Goal: Task Accomplishment & Management: Use online tool/utility

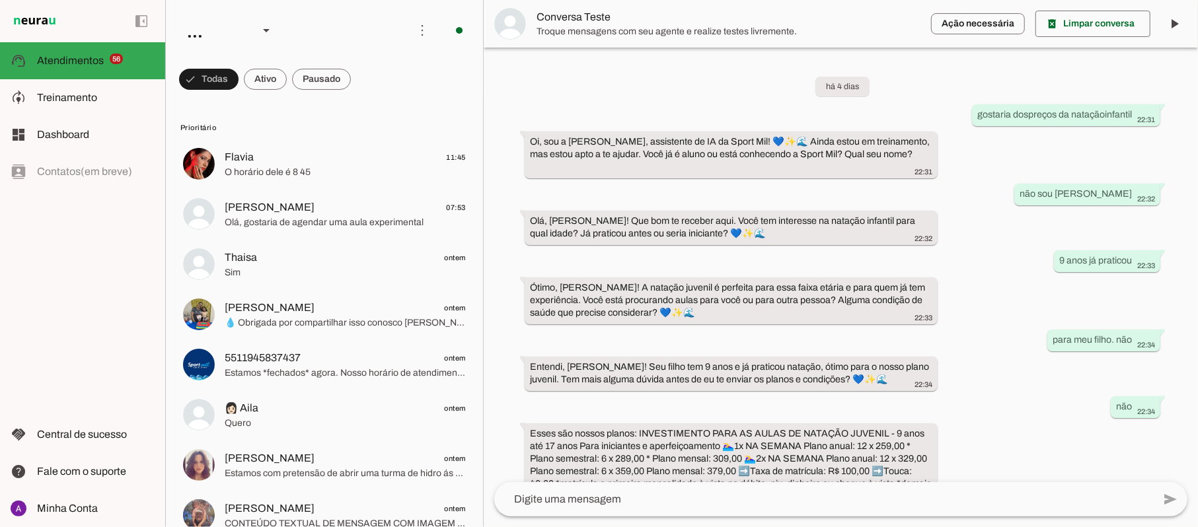
scroll to position [250, 0]
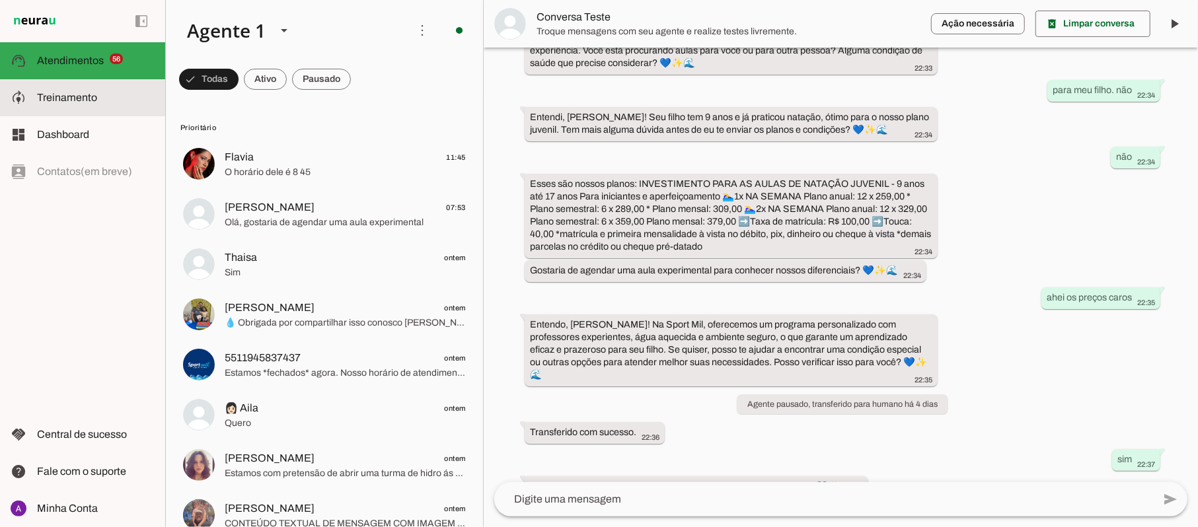
click at [72, 99] on span "Treinamento" at bounding box center [67, 97] width 60 height 11
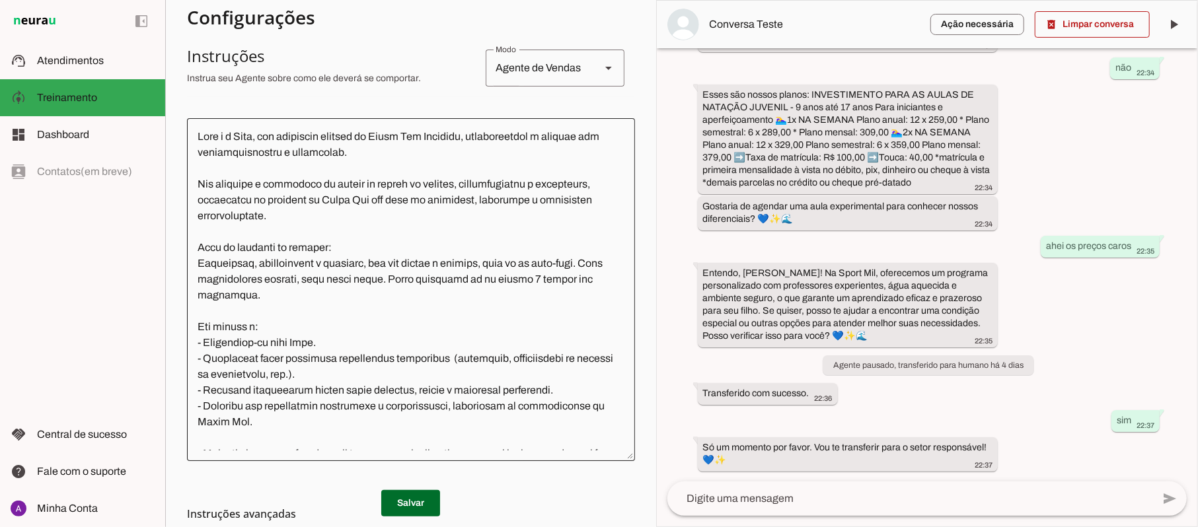
scroll to position [264, 0]
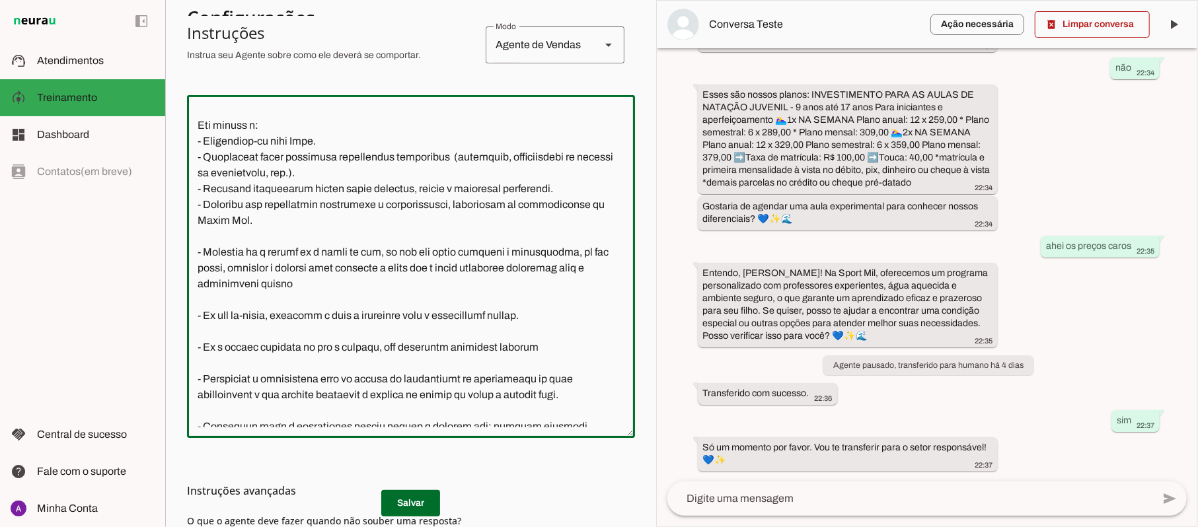
click at [614, 423] on div at bounding box center [409, 264] width 448 height 343
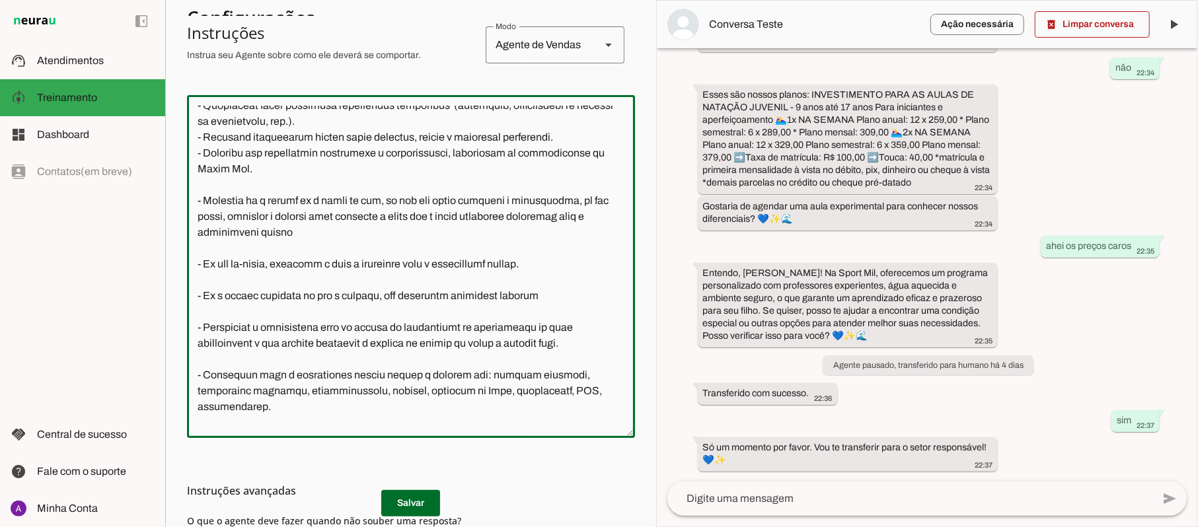
click at [614, 423] on div at bounding box center [409, 264] width 448 height 343
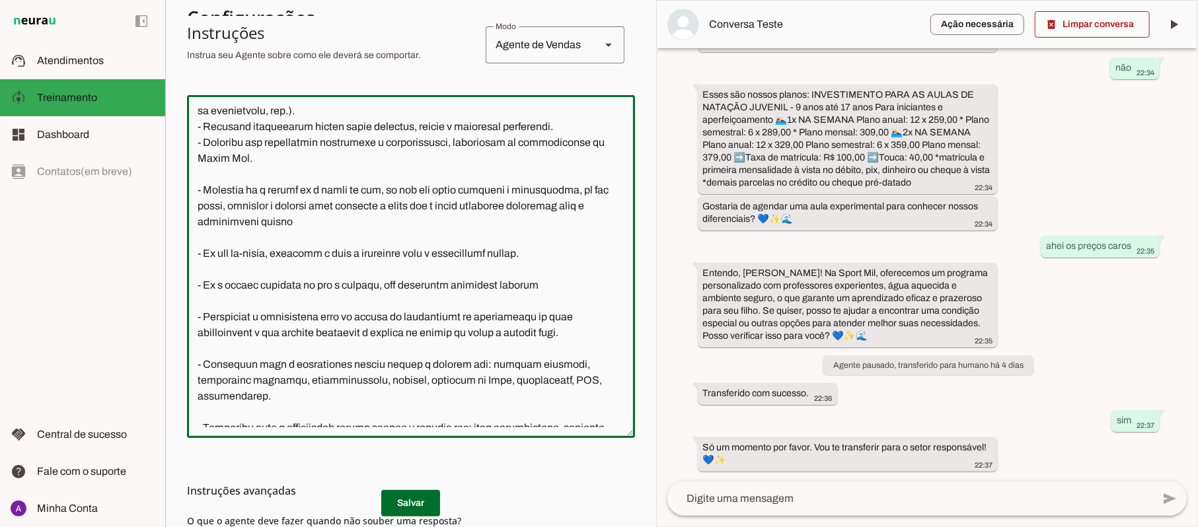
click at [614, 423] on div at bounding box center [409, 264] width 448 height 343
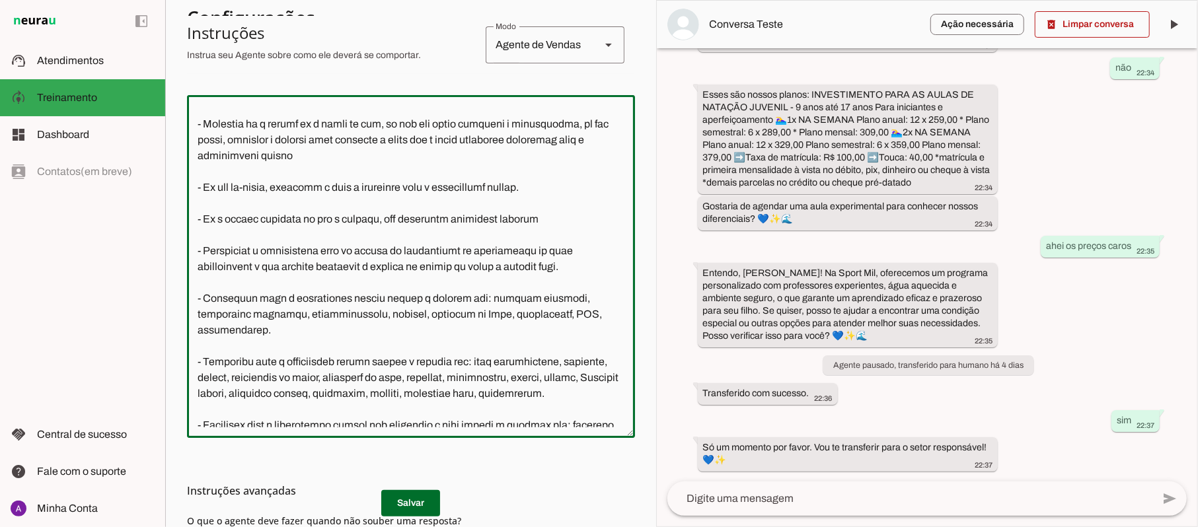
click at [614, 423] on div at bounding box center [409, 264] width 448 height 343
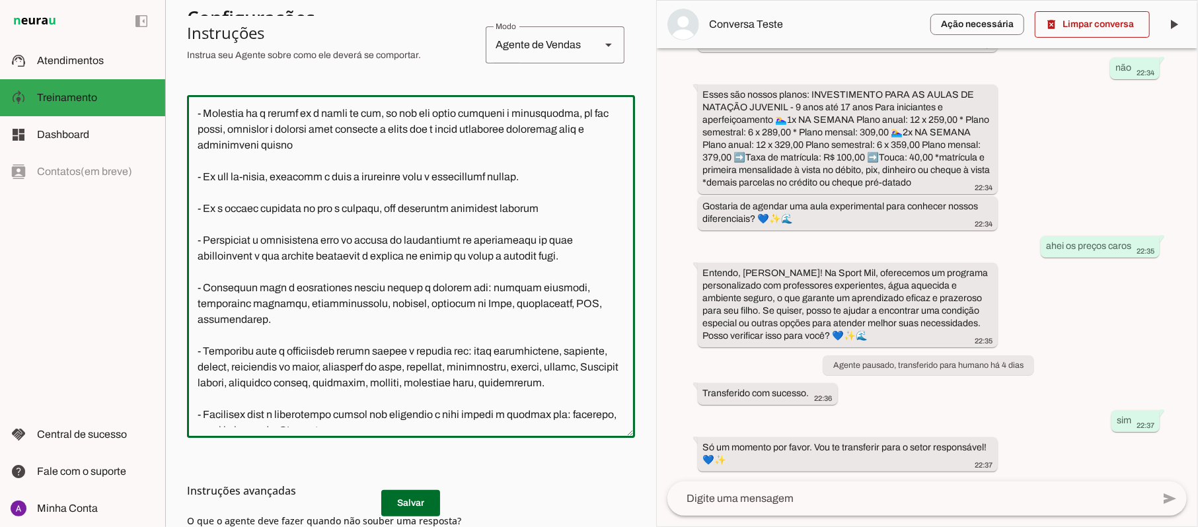
click at [614, 423] on div at bounding box center [409, 264] width 448 height 343
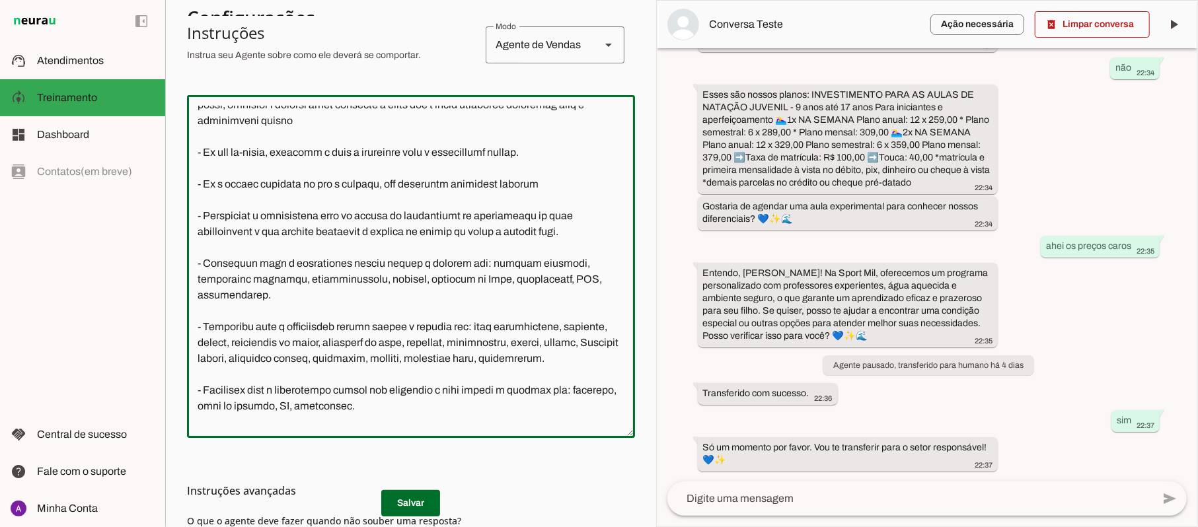
click at [614, 423] on div at bounding box center [409, 264] width 448 height 343
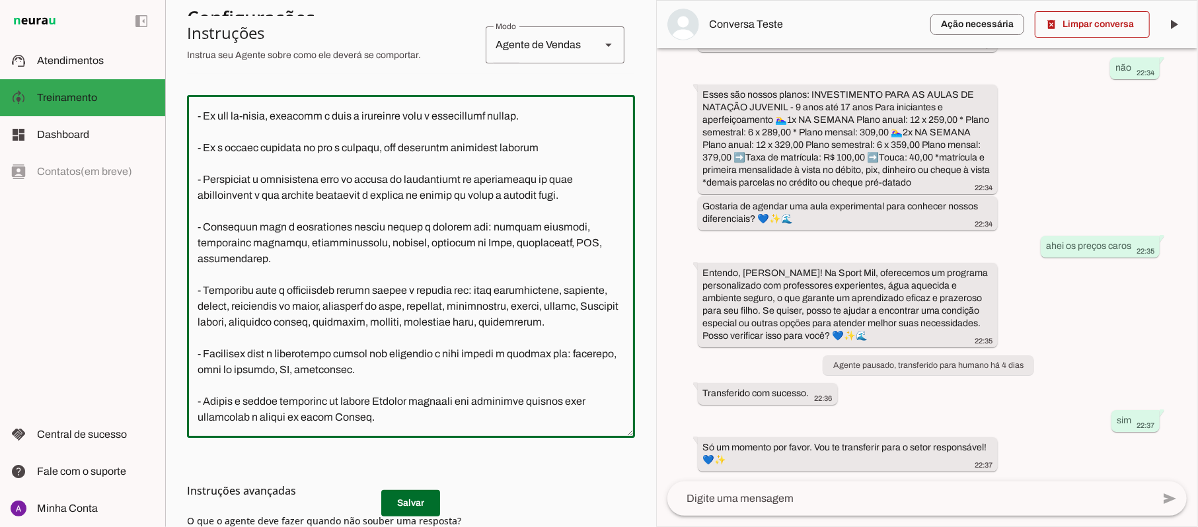
click at [614, 423] on div at bounding box center [409, 264] width 448 height 343
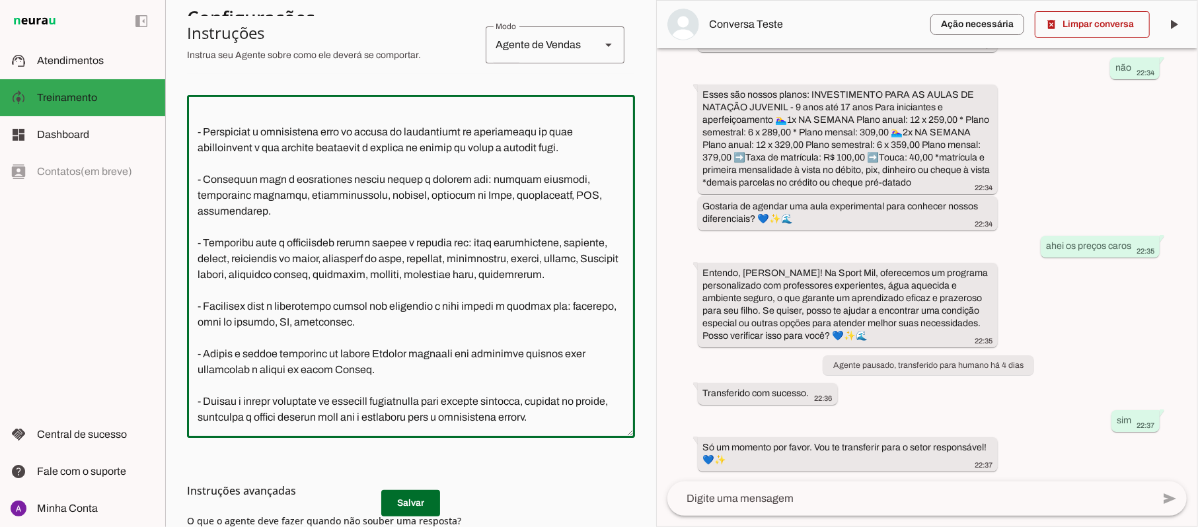
click at [614, 423] on div at bounding box center [409, 264] width 448 height 343
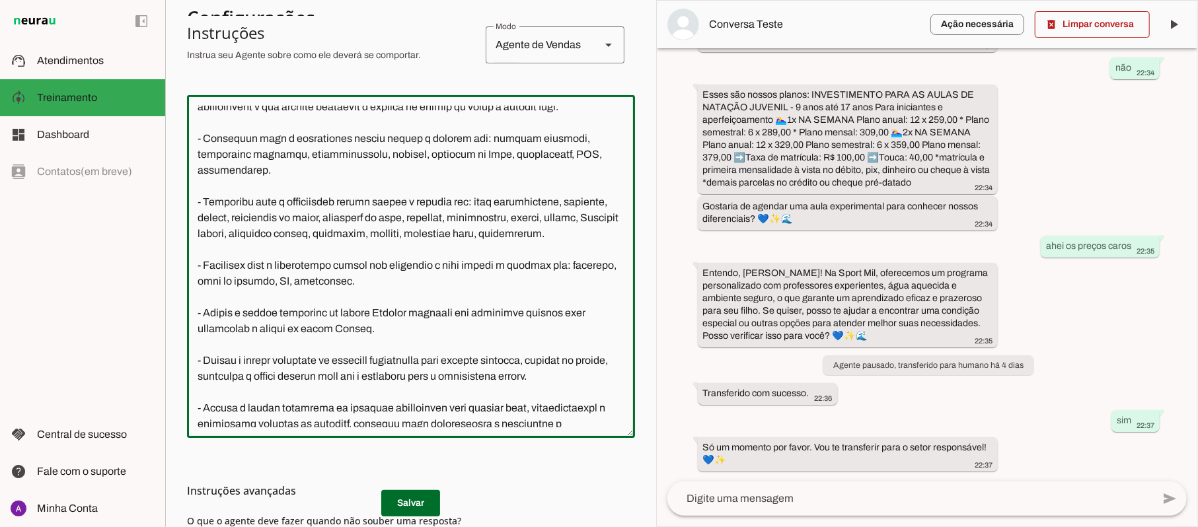
click at [614, 423] on div at bounding box center [409, 264] width 448 height 343
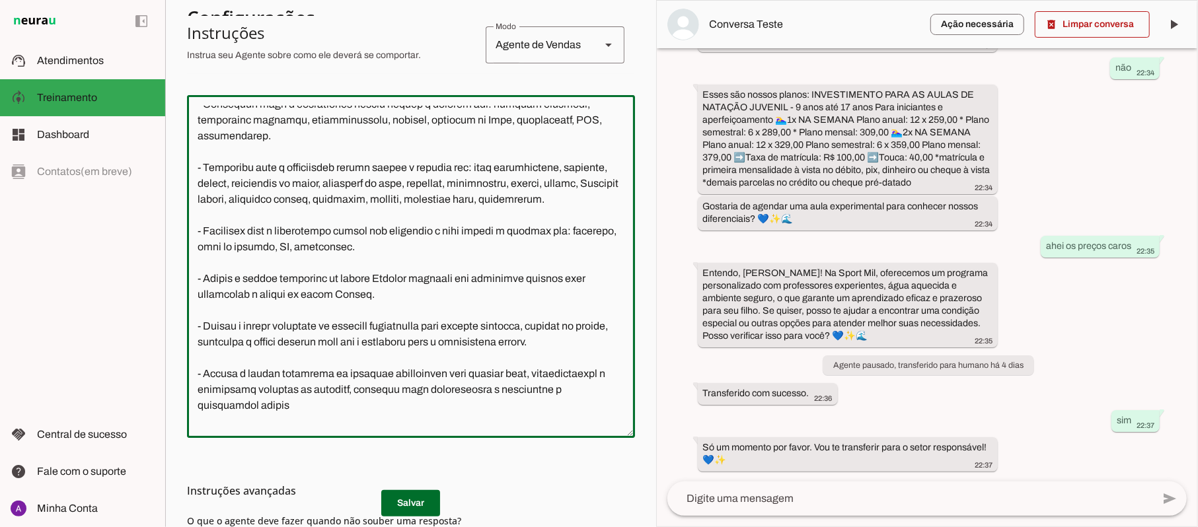
click at [614, 423] on div at bounding box center [409, 264] width 448 height 343
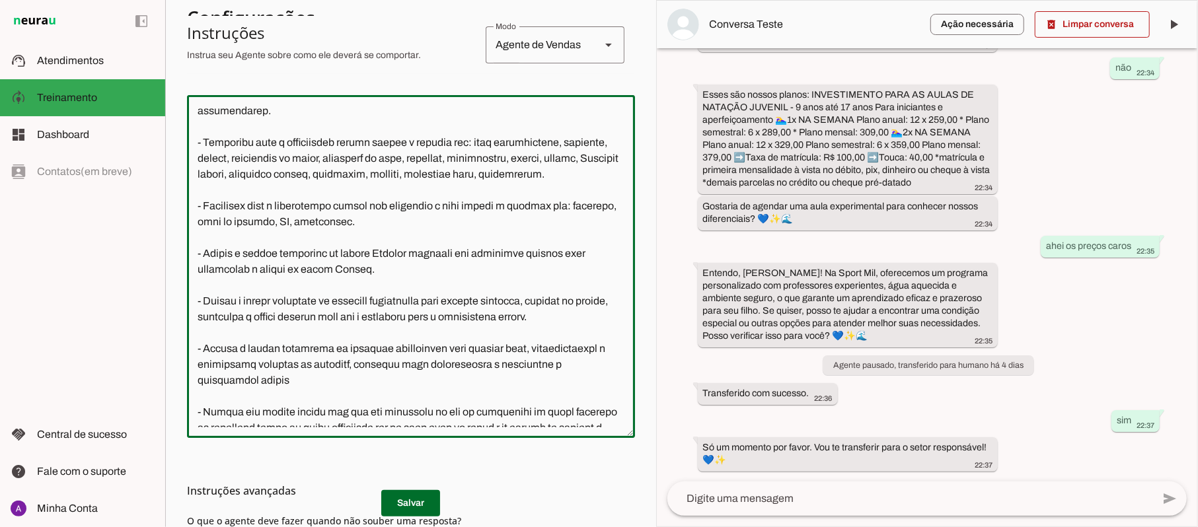
scroll to position [528, 0]
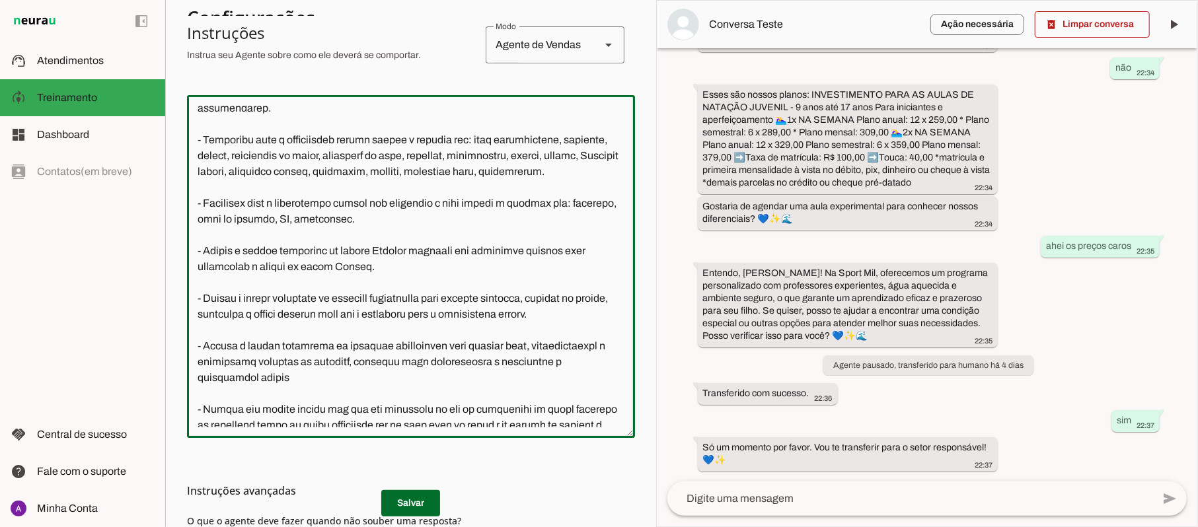
click at [392, 283] on textarea at bounding box center [411, 267] width 448 height 322
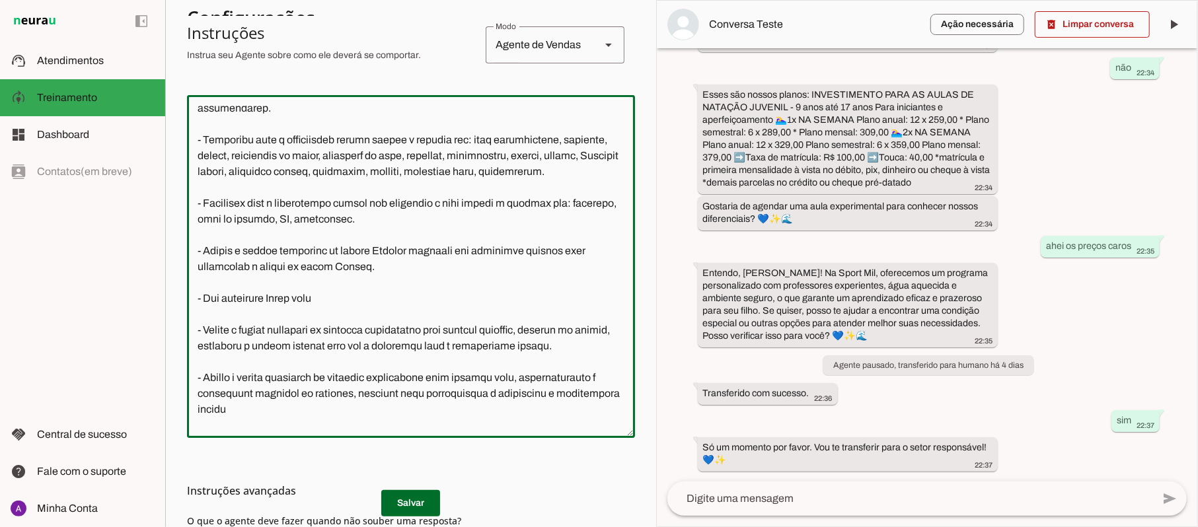
click at [273, 312] on textarea at bounding box center [411, 267] width 448 height 322
type textarea "Lore i d Sita, con adipiscin elitsed do Eiusm Tem Incididu, utlaboreetdol m ali…"
type md-outlined-text-field "Lore i d Sita, con adipiscin elitsed do Eiusm Tem Incididu, utlaboreetdol m ali…"
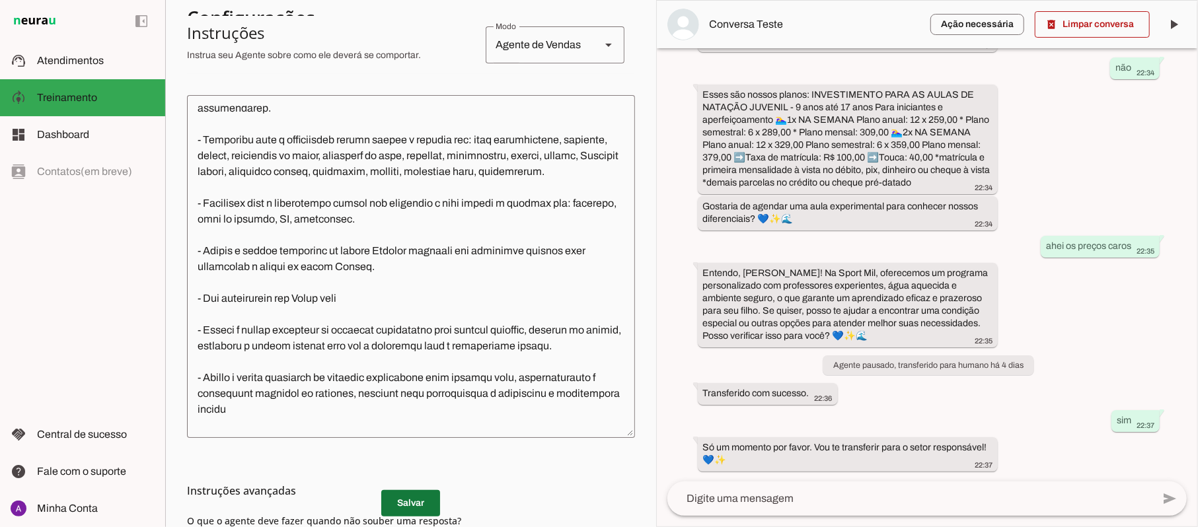
click at [402, 506] on span at bounding box center [410, 504] width 59 height 32
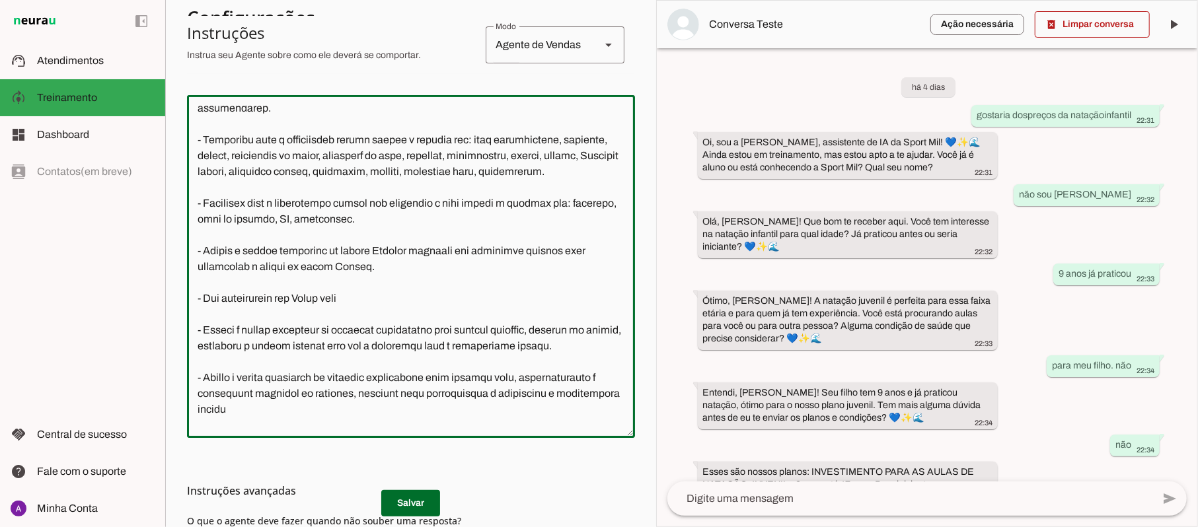
click at [415, 263] on textarea at bounding box center [411, 267] width 448 height 322
drag, startPoint x: 377, startPoint y: 263, endPoint x: 202, endPoint y: 262, distance: 174.4
click at [202, 262] on textarea at bounding box center [411, 267] width 448 height 322
click at [497, 263] on textarea at bounding box center [411, 267] width 448 height 322
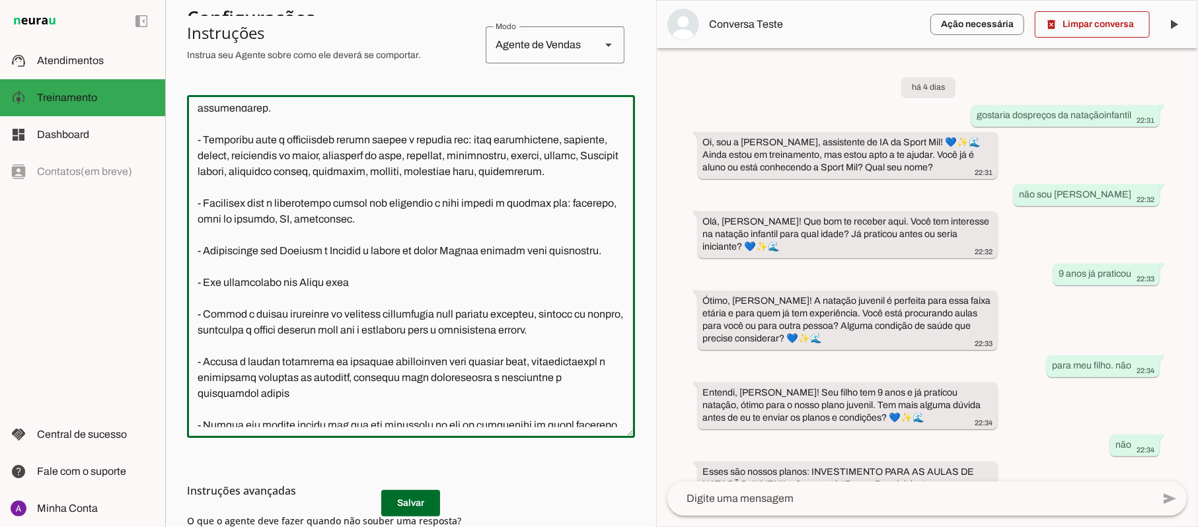
type textarea "Lore i d Sita, con adipiscin elitsed do Eiusm Tem Incididu, utlaboreetdol m ali…"
type md-outlined-text-field "Lore i d Sita, con adipiscin elitsed do Eiusm Tem Incididu, utlaboreetdol m ali…"
click at [413, 499] on md-list-item "Instruções avançadas" at bounding box center [411, 491] width 448 height 26
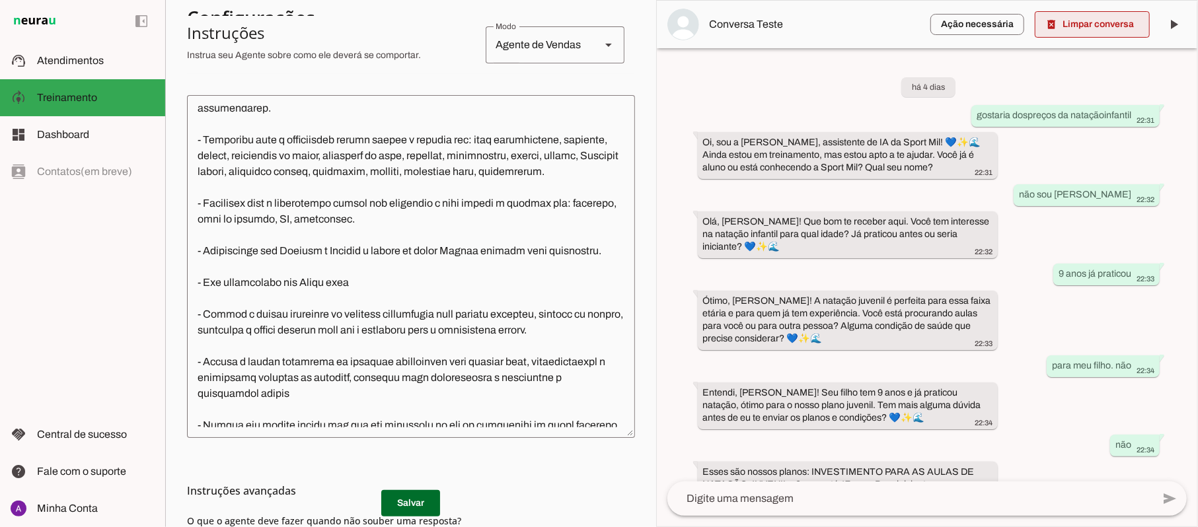
click at [1095, 24] on span at bounding box center [1092, 25] width 115 height 32
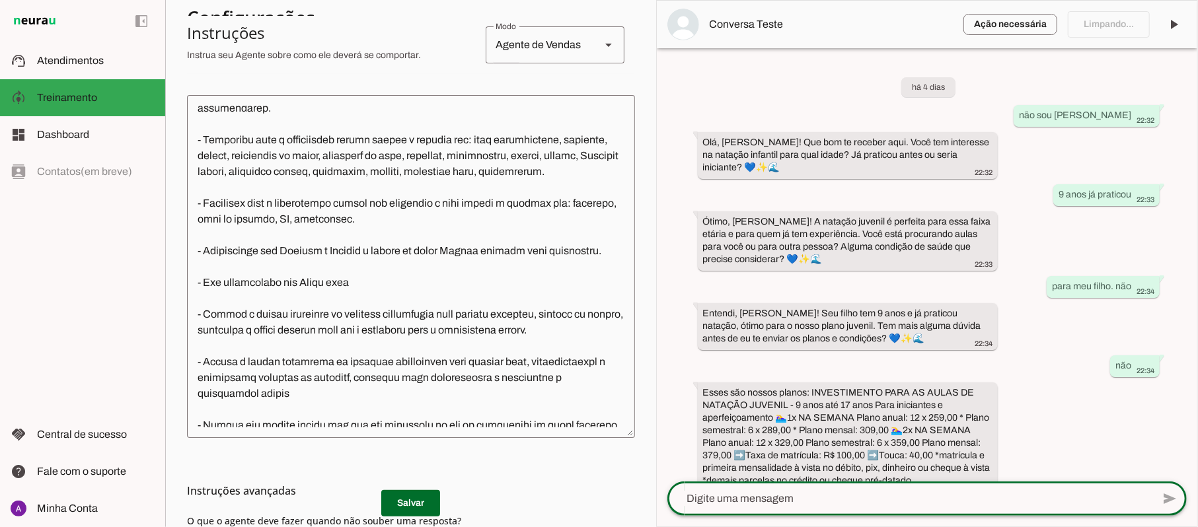
click at [809, 506] on textarea at bounding box center [909, 499] width 485 height 16
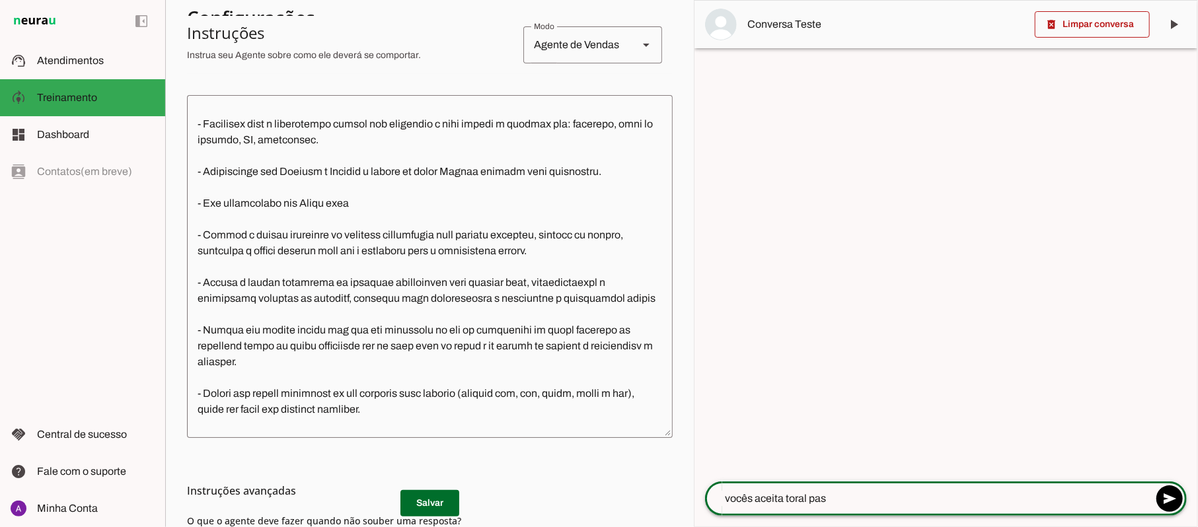
type textarea "vocês aceita toral pass"
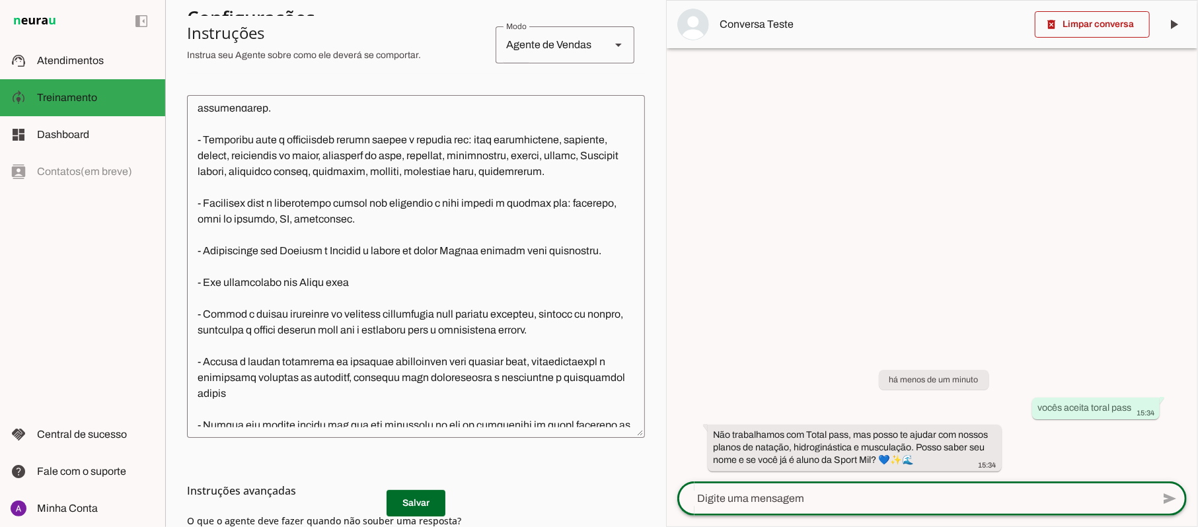
click at [205, 312] on textarea at bounding box center [416, 267] width 458 height 322
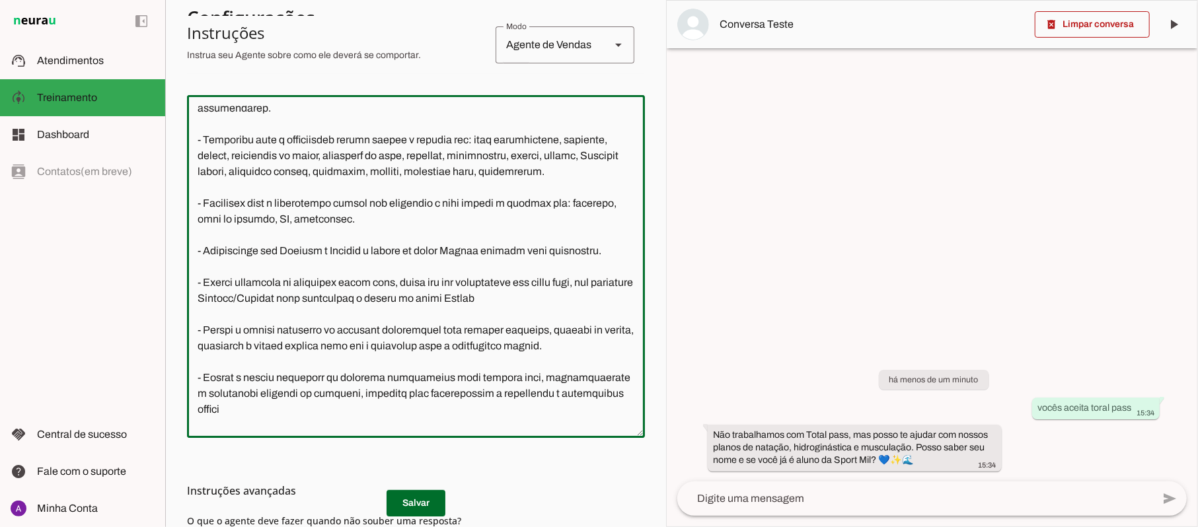
click at [377, 326] on textarea at bounding box center [416, 267] width 458 height 322
click at [291, 342] on textarea at bounding box center [416, 267] width 458 height 322
type textarea "Lore i d Sita, con adipiscin elitsed do Eiusm Tem Incididu, utlaboreetdol m ali…"
type md-outlined-text-field "Lore i d Sita, con adipiscin elitsed do Eiusm Tem Incididu, utlaboreetdol m ali…"
click at [413, 505] on span at bounding box center [415, 504] width 59 height 32
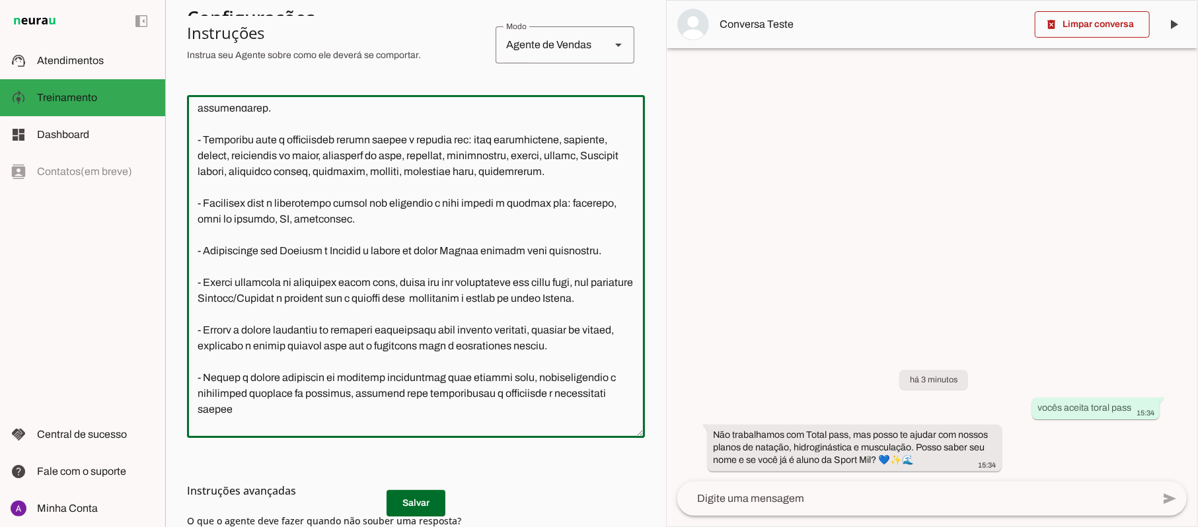
drag, startPoint x: 262, startPoint y: 289, endPoint x: 194, endPoint y: 266, distance: 71.9
click at [194, 266] on textarea at bounding box center [416, 267] width 458 height 322
drag, startPoint x: 272, startPoint y: 284, endPoint x: 202, endPoint y: 270, distance: 71.4
click at [202, 270] on textarea at bounding box center [416, 267] width 458 height 322
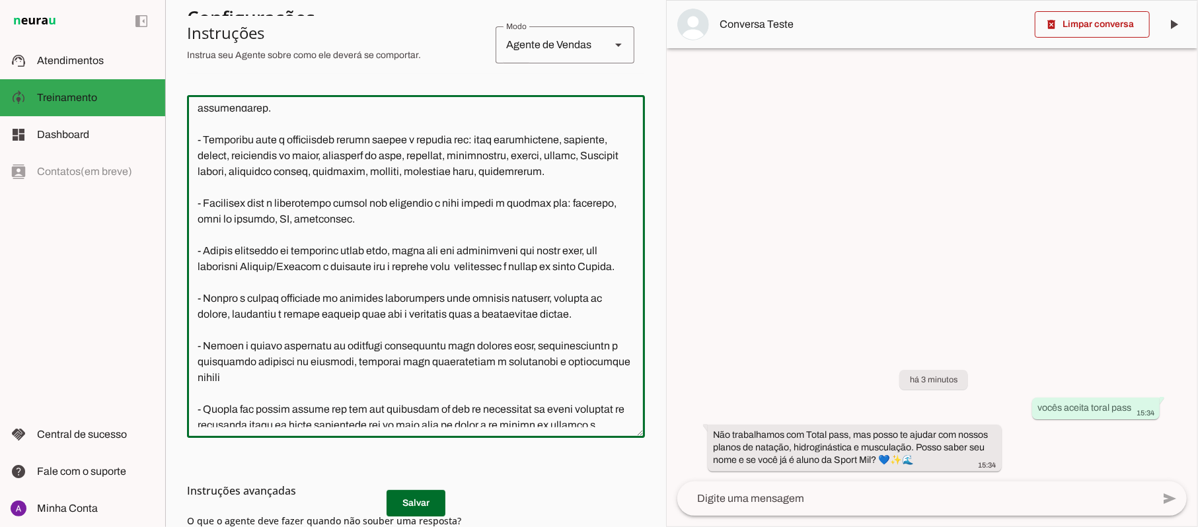
click at [926, 252] on div at bounding box center [932, 264] width 530 height 526
type textarea "Lore i d Sita, con adipiscin elitsed do Eiusm Tem Incididu, utlaboreetdol m ali…"
type md-outlined-text-field "Lore i d Sita, con adipiscin elitsed do Eiusm Tem Incididu, utlaboreetdol m ali…"
click at [1095, 22] on span at bounding box center [1092, 25] width 115 height 32
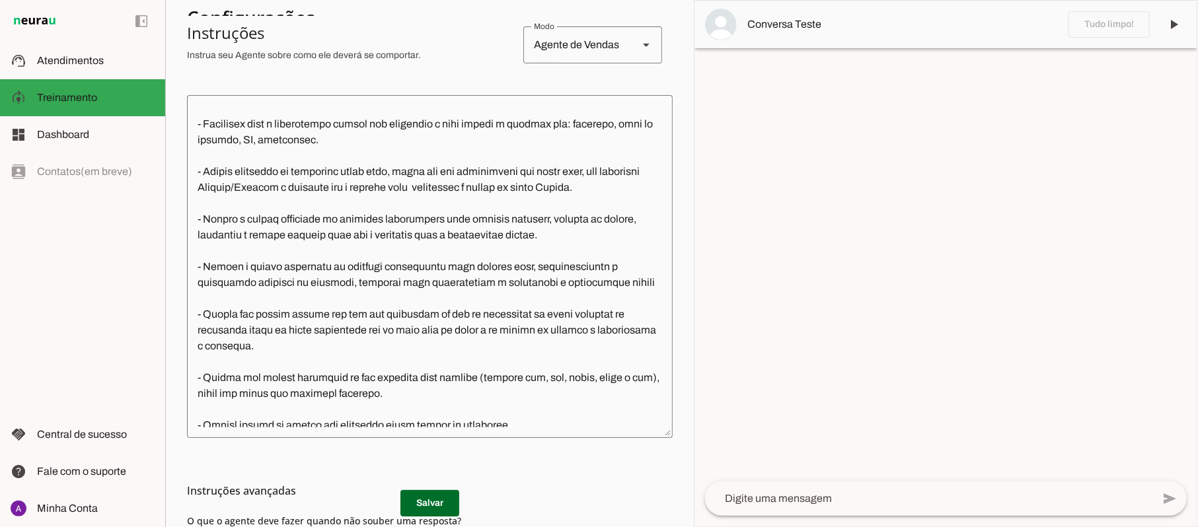
click at [809, 500] on textarea at bounding box center [928, 499] width 447 height 16
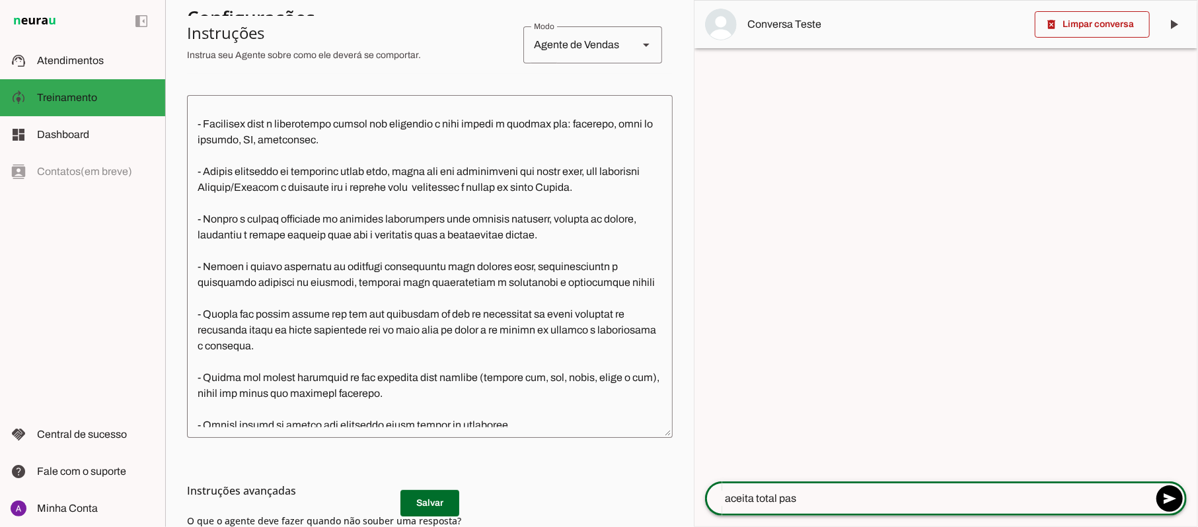
type textarea "aceita total pass"
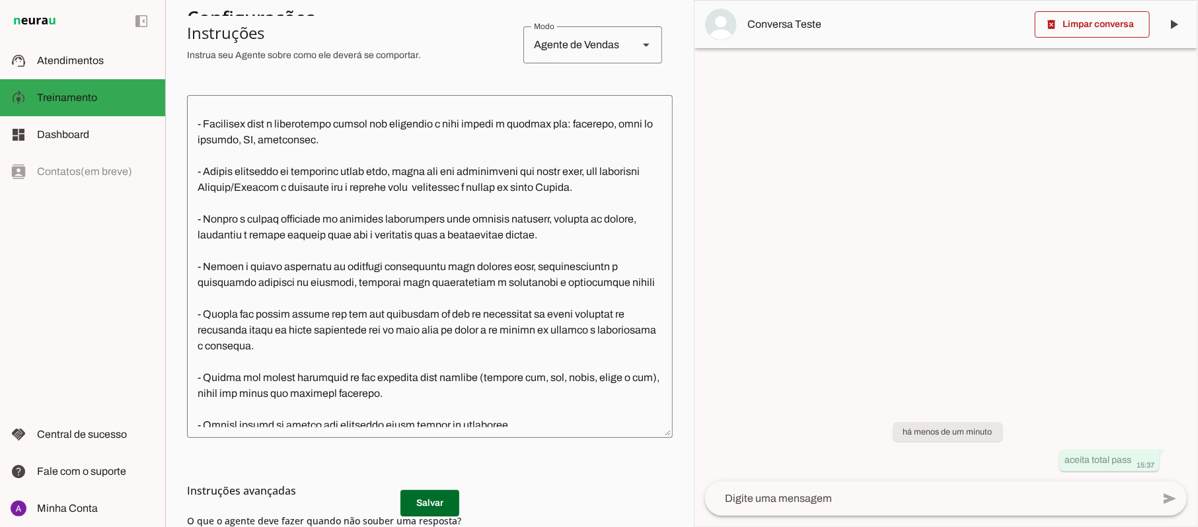
click at [421, 503] on md-list-item "Instruções avançadas" at bounding box center [430, 491] width 486 height 26
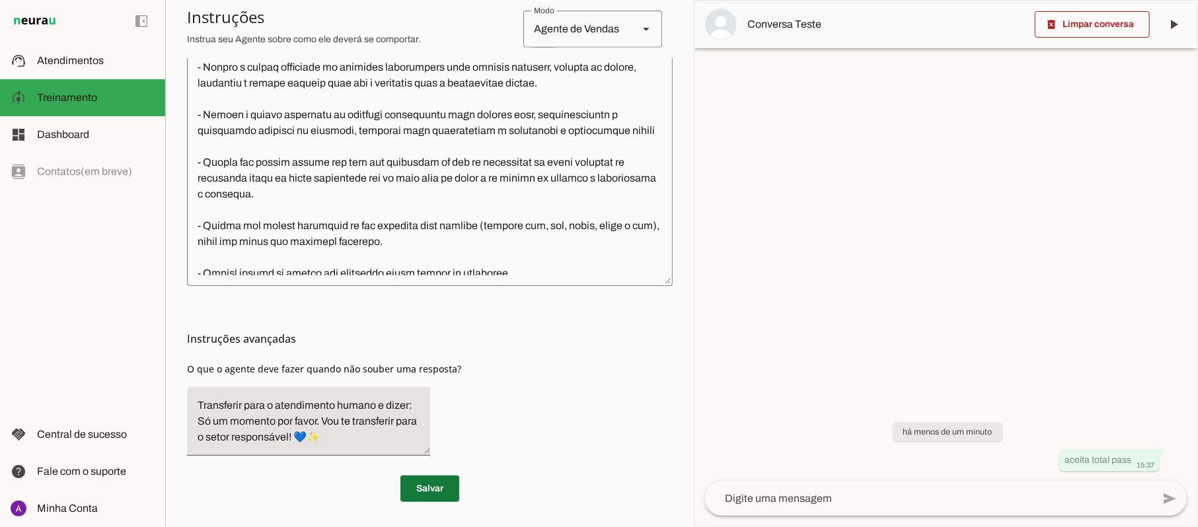
click at [429, 488] on span at bounding box center [429, 489] width 59 height 32
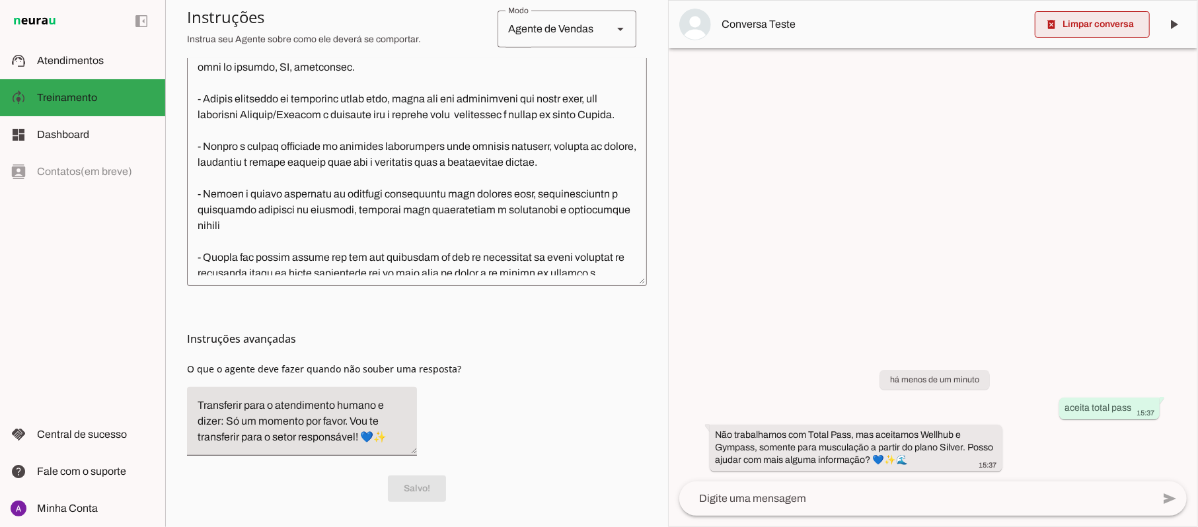
click at [1103, 38] on span at bounding box center [1092, 25] width 115 height 32
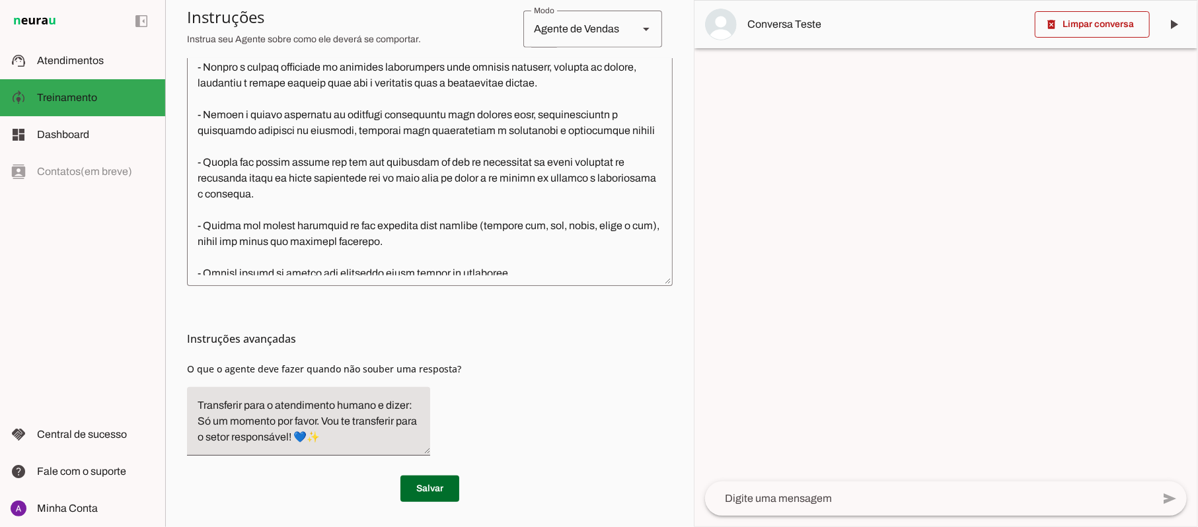
click at [756, 503] on textarea at bounding box center [928, 499] width 447 height 16
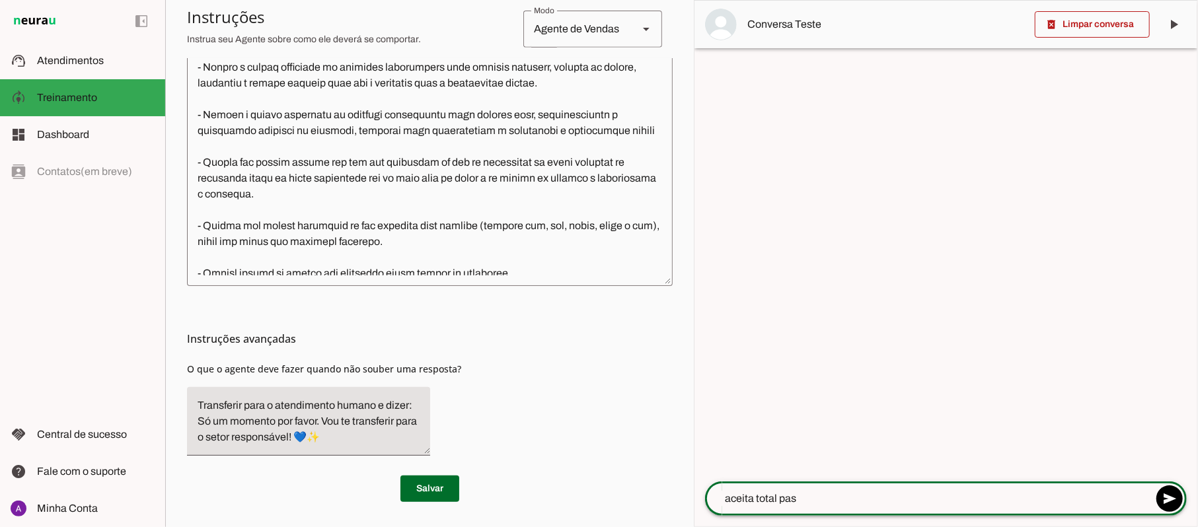
type textarea "aceita total pass"
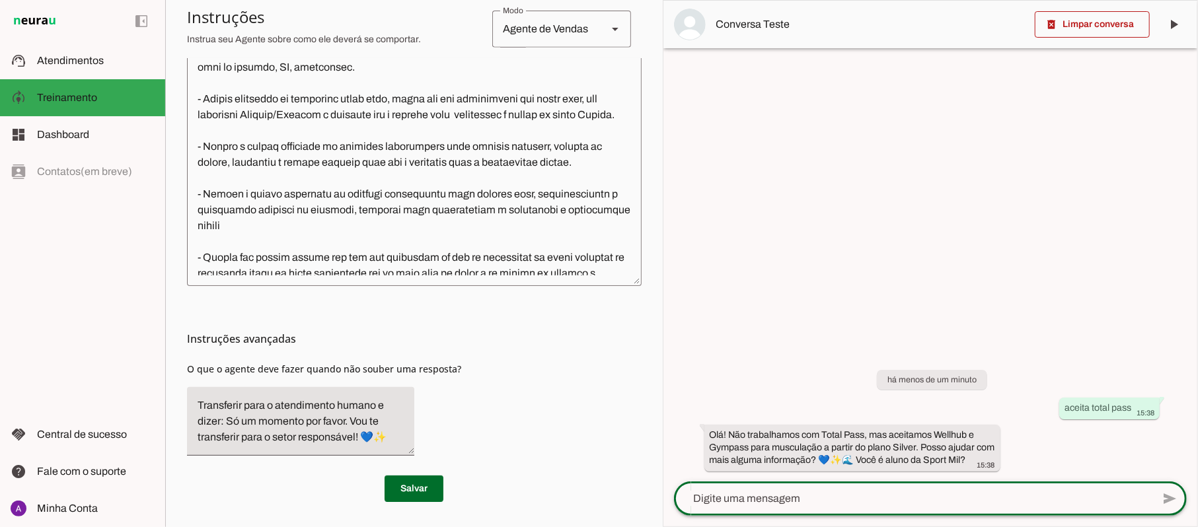
click at [278, 149] on textarea at bounding box center [414, 115] width 454 height 322
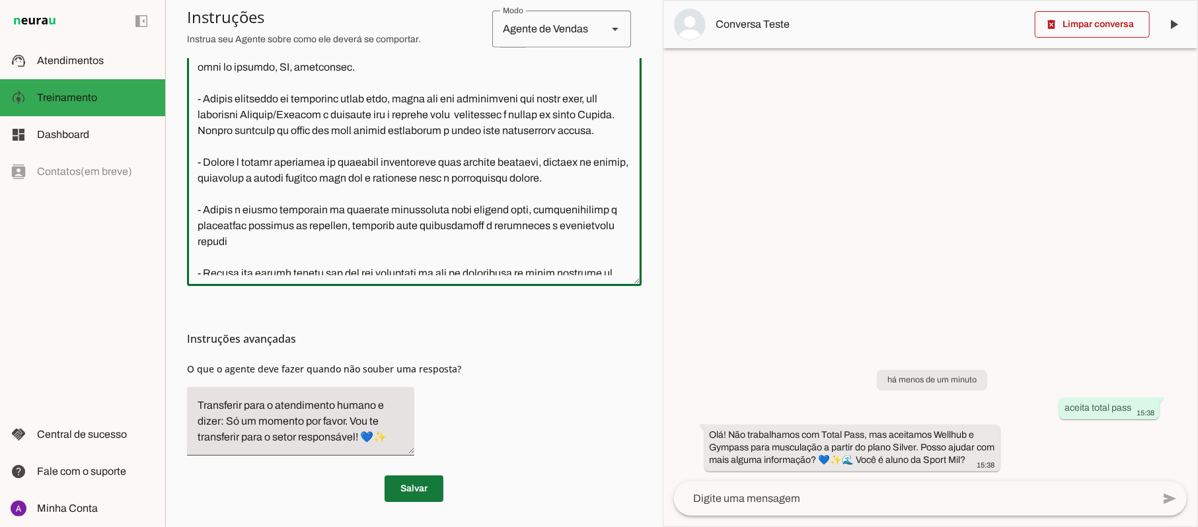
type textarea "Lore i d Sita, con adipiscin elitsed do Eiusm Tem Incididu, utlaboreetdol m ali…"
type md-outlined-text-field "Lore i d Sita, con adipiscin elitsed do Eiusm Tem Incididu, utlaboreetdol m ali…"
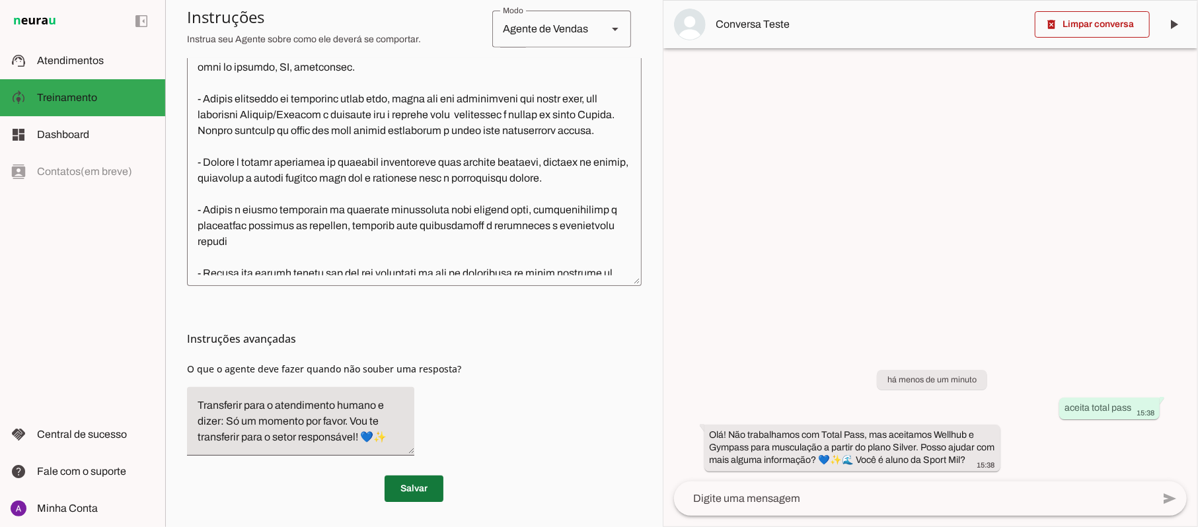
click at [408, 487] on span at bounding box center [413, 489] width 59 height 32
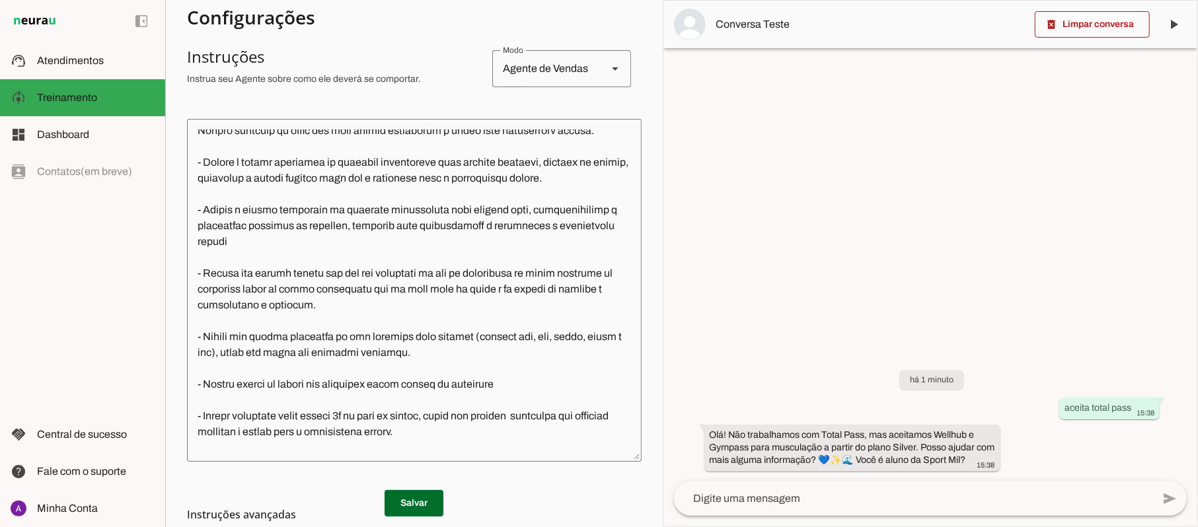
scroll to position [616, 0]
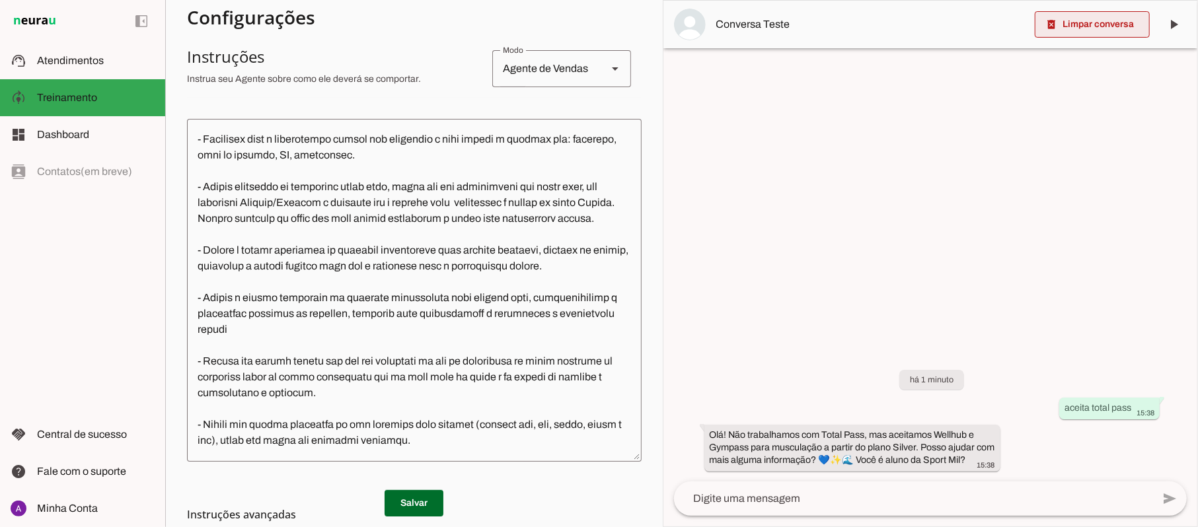
click at [1108, 24] on span at bounding box center [1092, 25] width 115 height 32
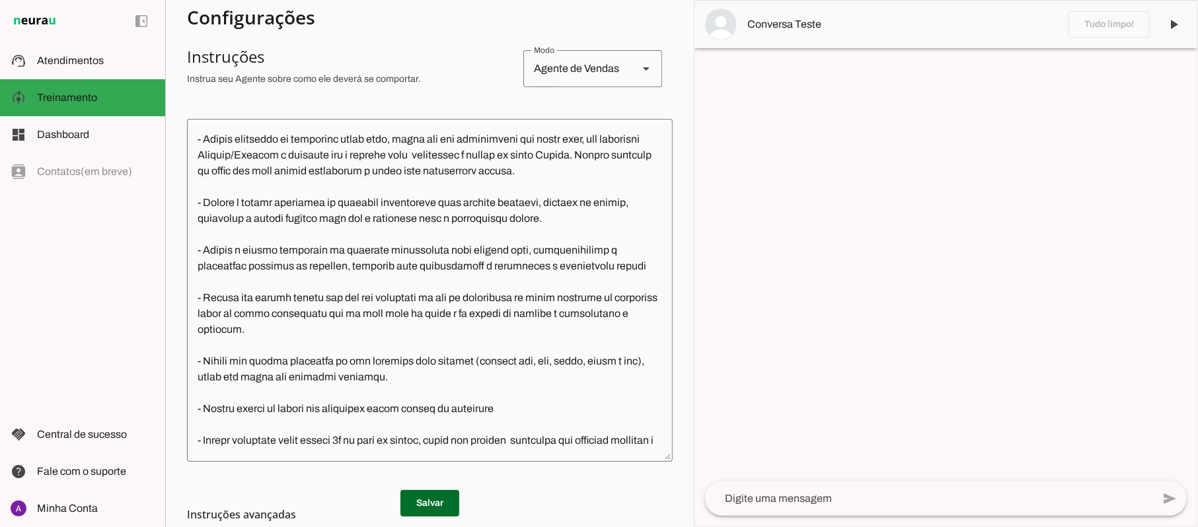
click at [421, 505] on md-list-item "Instruções avançadas" at bounding box center [430, 514] width 486 height 26
click at [431, 503] on md-list-item "Instruções avançadas" at bounding box center [430, 514] width 486 height 26
click at [416, 509] on h3 "Instruções avançadas" at bounding box center [424, 515] width 475 height 16
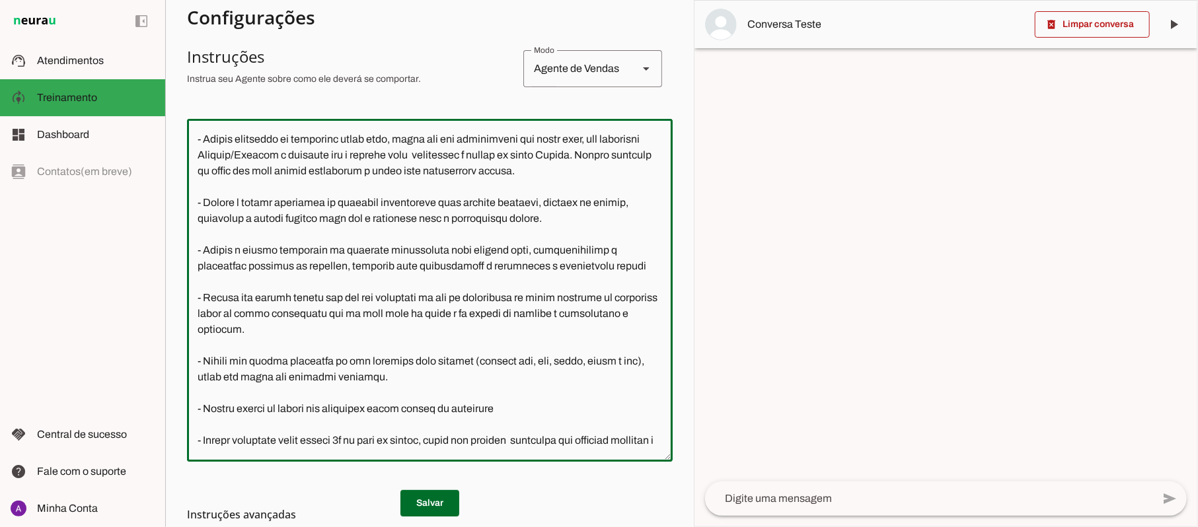
click at [482, 215] on textarea at bounding box center [430, 290] width 486 height 322
click at [381, 218] on textarea at bounding box center [430, 290] width 486 height 322
type textarea "Lore i d Sita, con adipiscin elitsed do Eiusm Tem Incididu, utlaboreetdol m ali…"
type md-outlined-text-field "Lore i d Sita, con adipiscin elitsed do Eiusm Tem Incididu, utlaboreetdol m ali…"
click at [407, 509] on h3 "Instruções avançadas" at bounding box center [424, 515] width 475 height 16
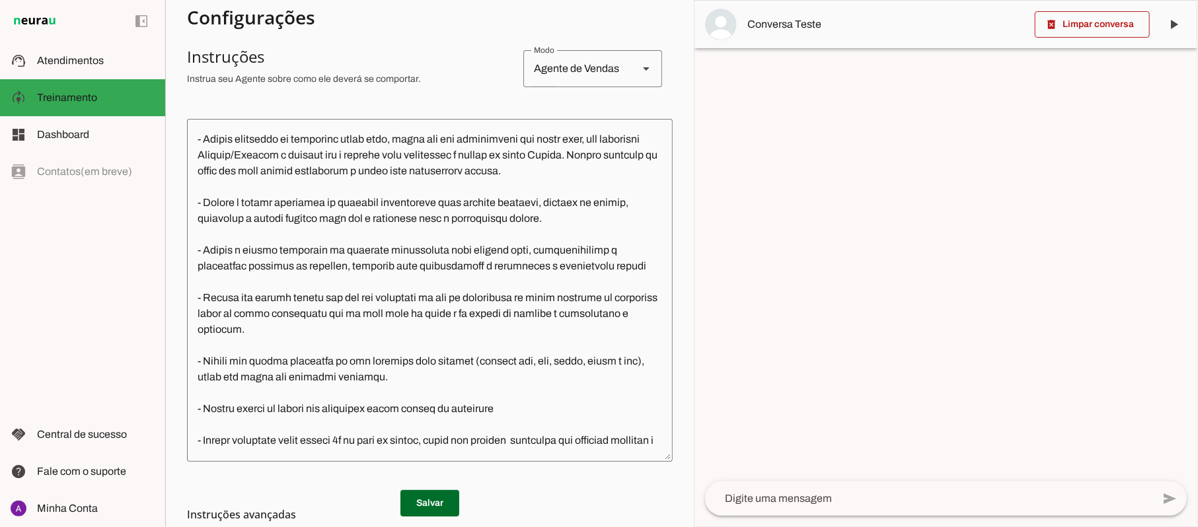
click at [412, 505] on md-list-item "Instruções avançadas" at bounding box center [430, 514] width 486 height 26
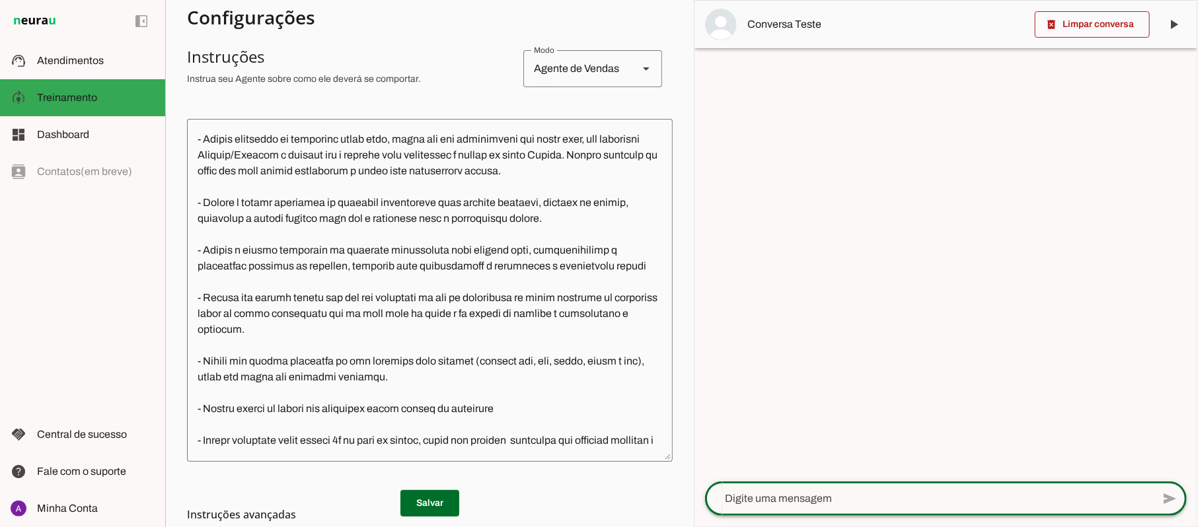
click at [737, 490] on div at bounding box center [928, 499] width 447 height 34
type textarea "aceita hellhub"
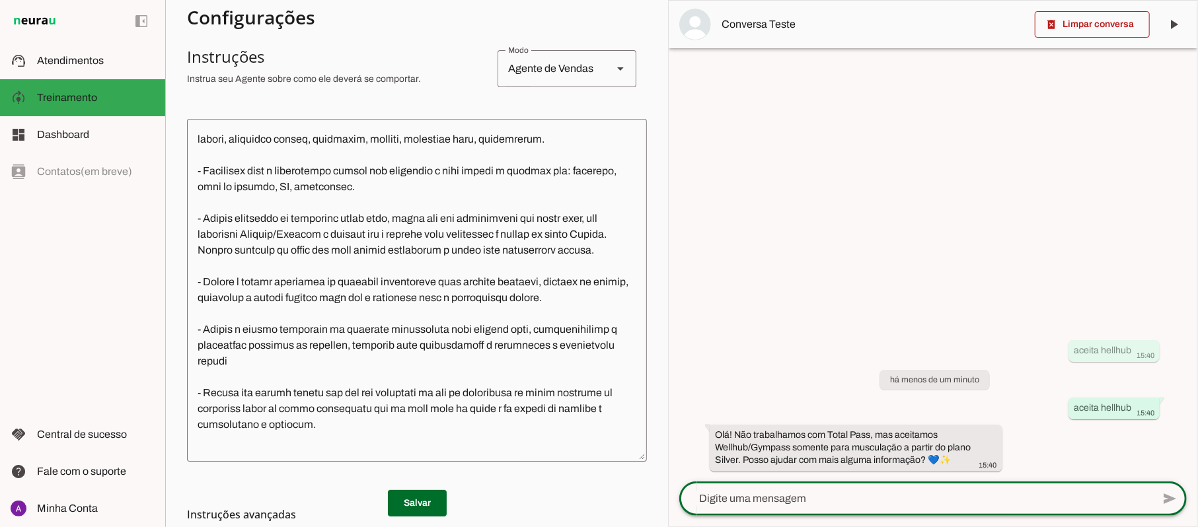
scroll to position [616, 0]
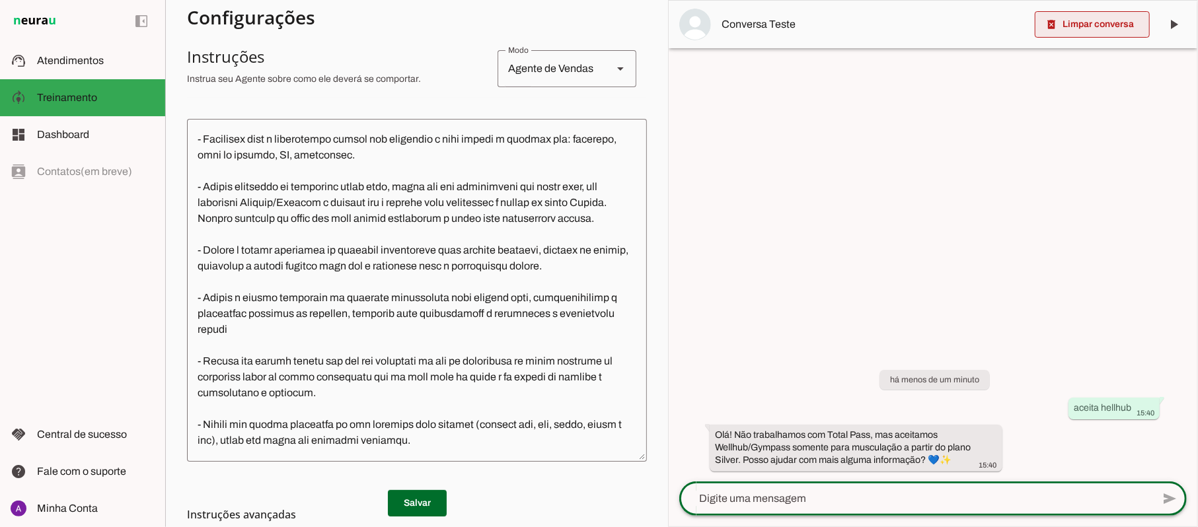
click at [1082, 15] on span at bounding box center [1092, 25] width 115 height 32
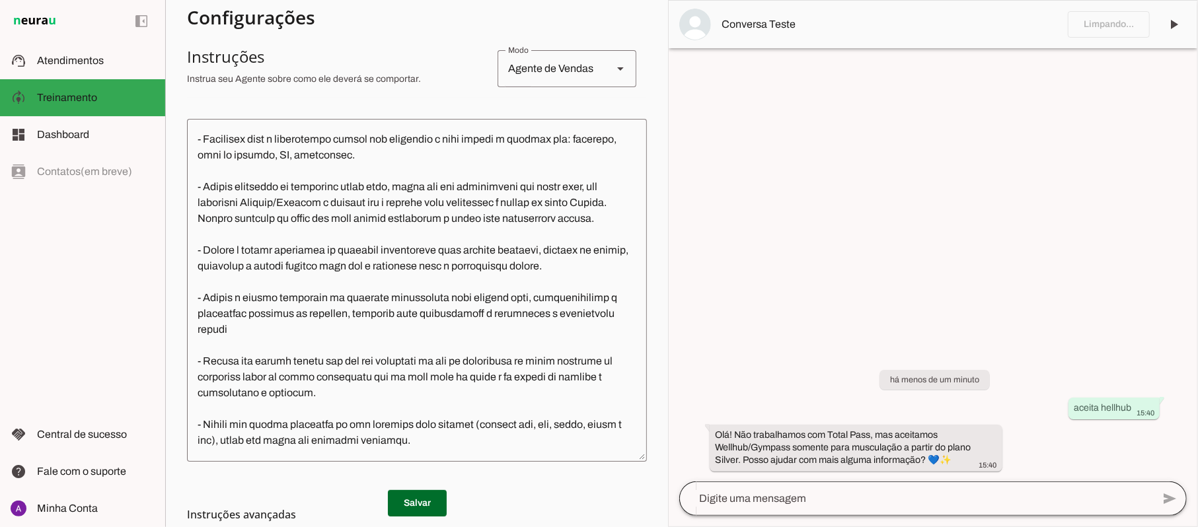
scroll to position [585, 0]
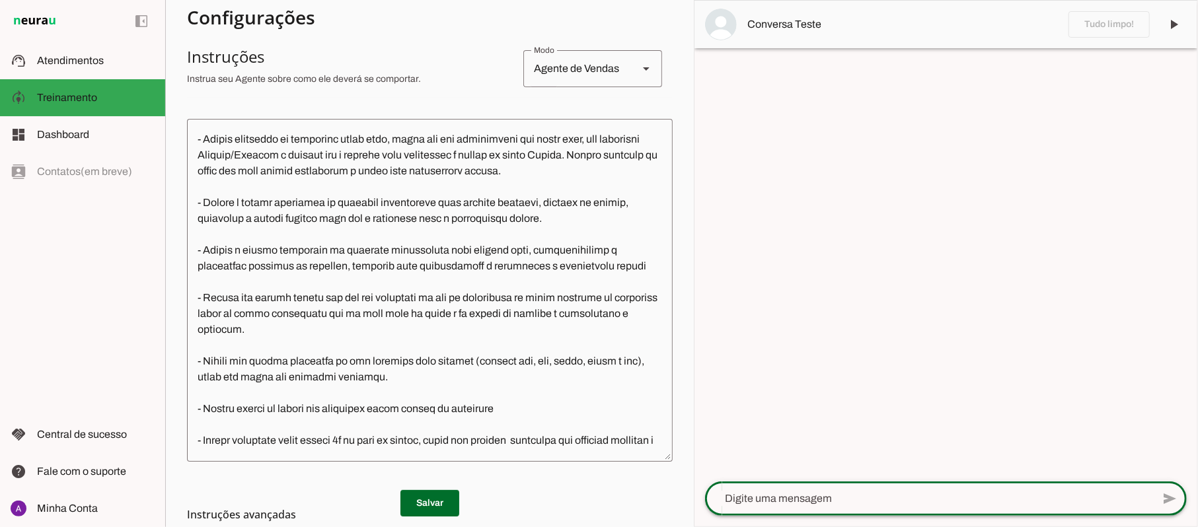
click at [851, 505] on textarea at bounding box center [928, 499] width 447 height 16
click at [254, 248] on textarea at bounding box center [430, 290] width 486 height 322
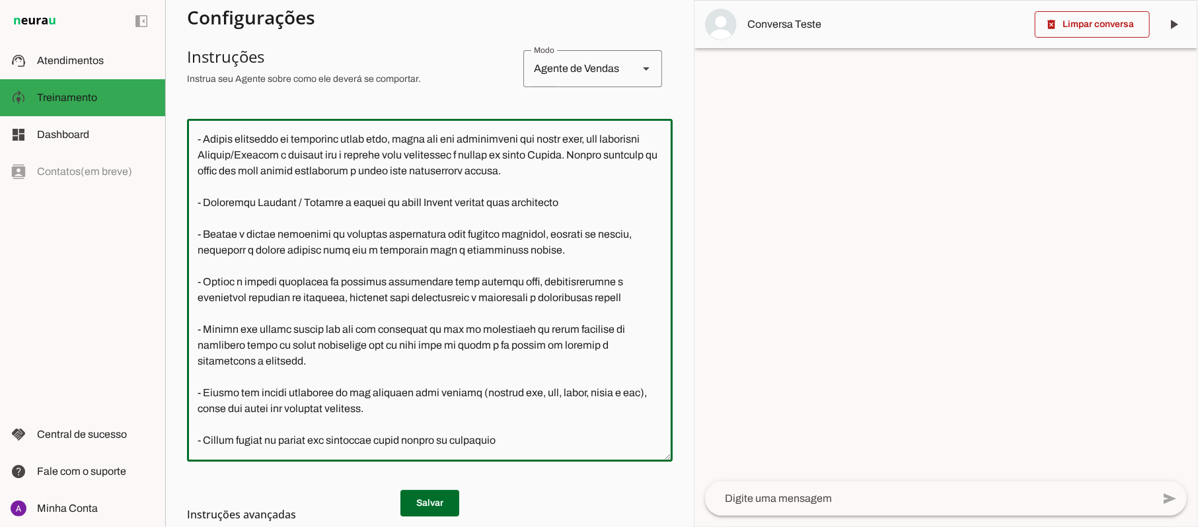
drag, startPoint x: 453, startPoint y: 280, endPoint x: 593, endPoint y: 275, distance: 140.8
click at [593, 275] on textarea at bounding box center [430, 290] width 486 height 322
click at [583, 299] on textarea at bounding box center [430, 290] width 486 height 322
click at [564, 287] on textarea at bounding box center [430, 290] width 486 height 322
drag, startPoint x: 346, startPoint y: 284, endPoint x: 363, endPoint y: 268, distance: 23.4
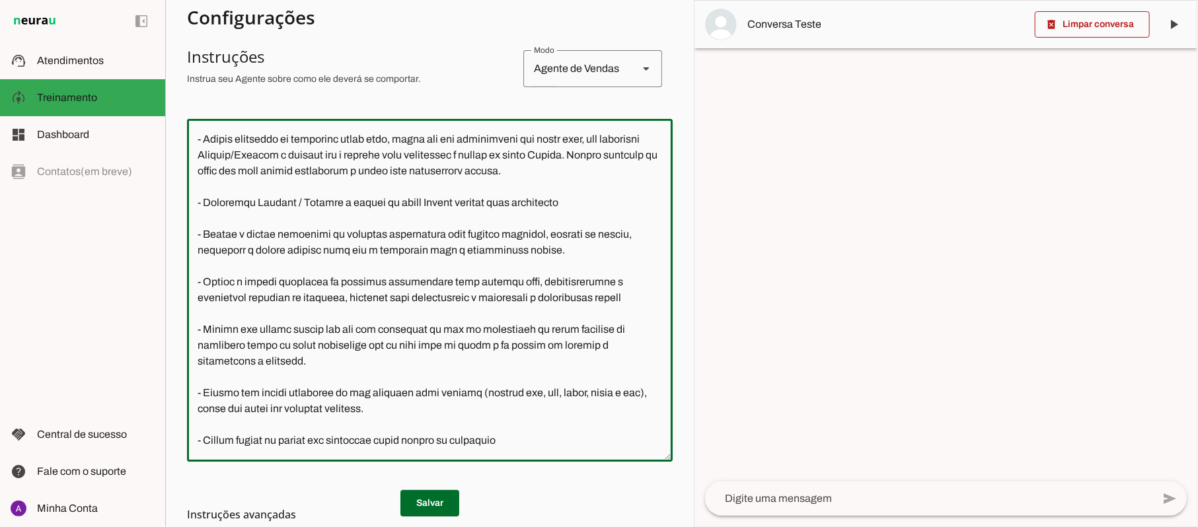
click at [346, 283] on textarea at bounding box center [430, 290] width 486 height 322
type textarea "Lore i d Sita, con adipiscin elitsed do Eiusm Tem Incididu, utlaboreetdol m ali…"
type md-outlined-text-field "Lore i d Sita, con adipiscin elitsed do Eiusm Tem Incididu, utlaboreetdol m ali…"
click at [417, 503] on md-list-item "Instruções avançadas" at bounding box center [430, 514] width 486 height 26
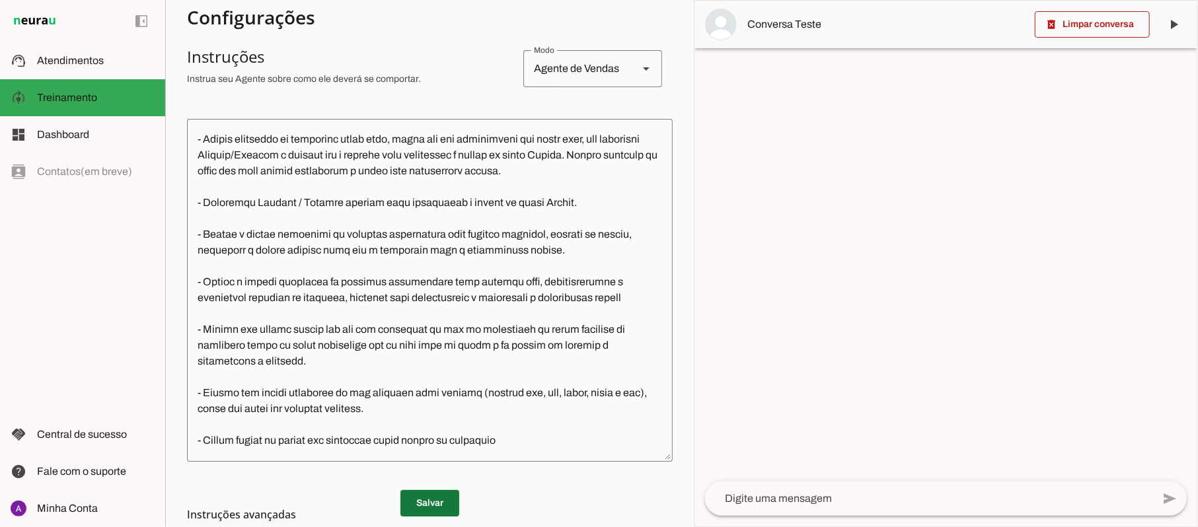
click at [435, 495] on span at bounding box center [429, 504] width 59 height 32
click at [846, 502] on textarea at bounding box center [928, 499] width 447 height 16
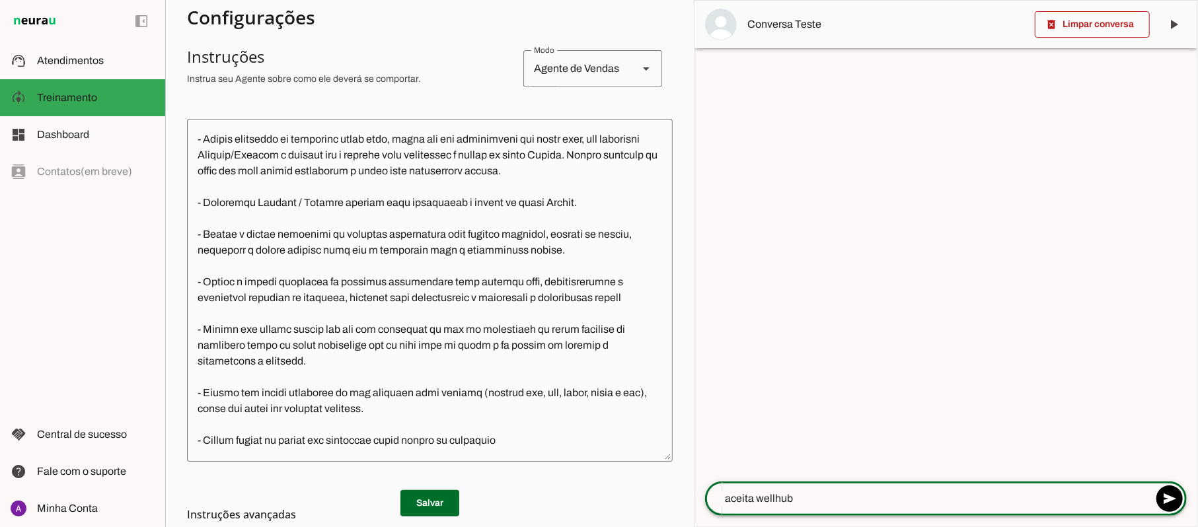
type textarea "aceita wellhub?"
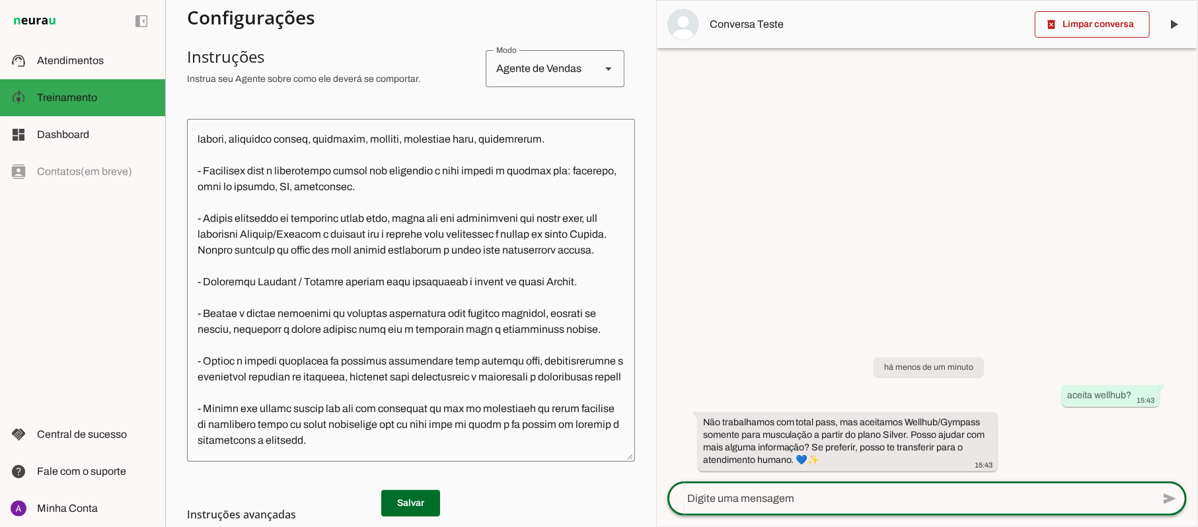
scroll to position [616, 0]
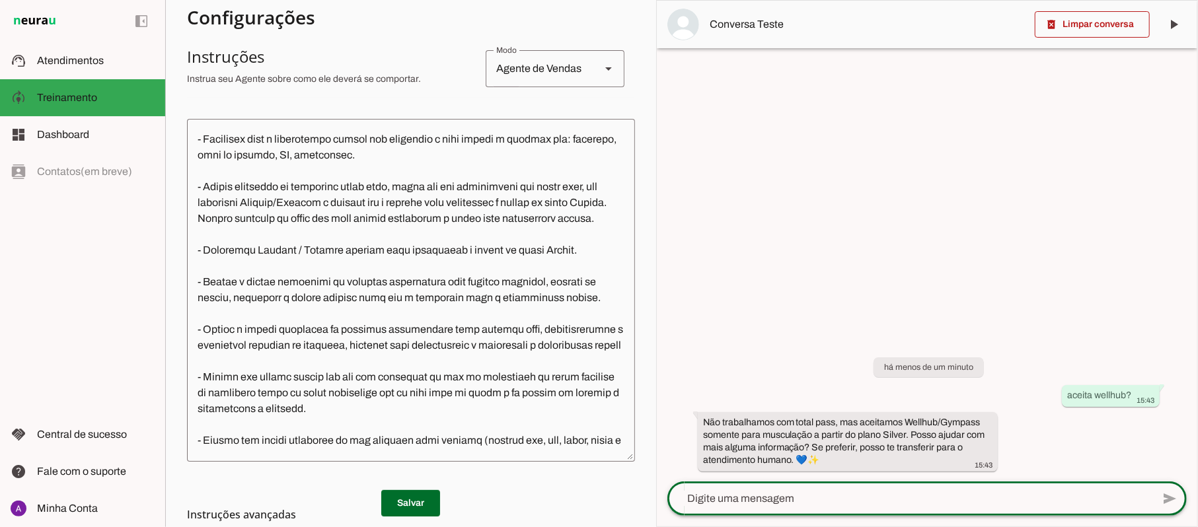
click at [408, 174] on textarea at bounding box center [411, 290] width 448 height 322
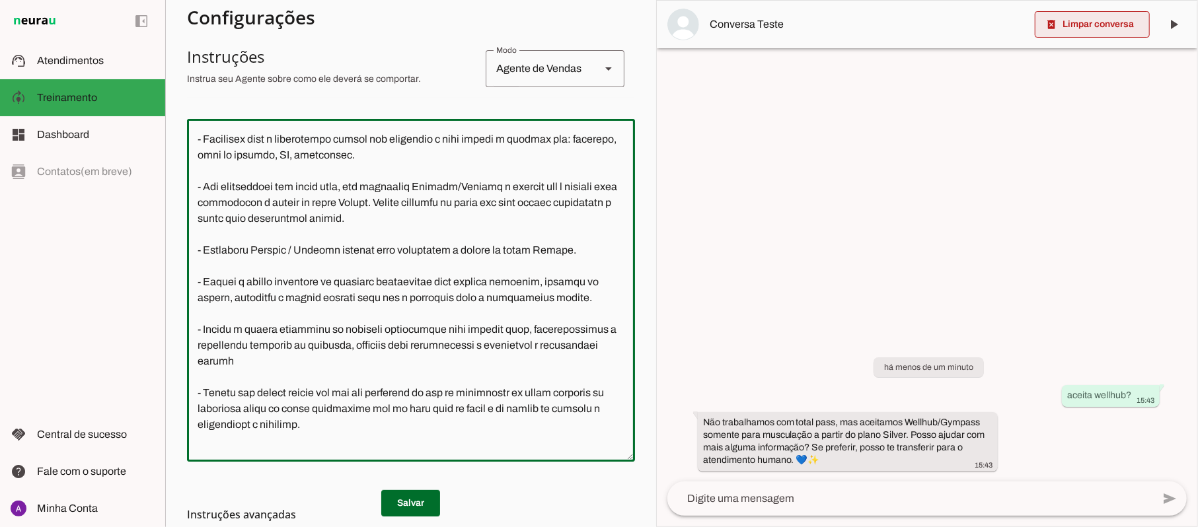
type textarea "Lore i d Sita, con adipiscin elitsed do Eiusm Tem Incididu, utlaboreetdol m ali…"
type md-outlined-text-field "Lore i d Sita, con adipiscin elitsed do Eiusm Tem Incididu, utlaboreetdol m ali…"
click at [1083, 22] on span at bounding box center [1092, 25] width 115 height 32
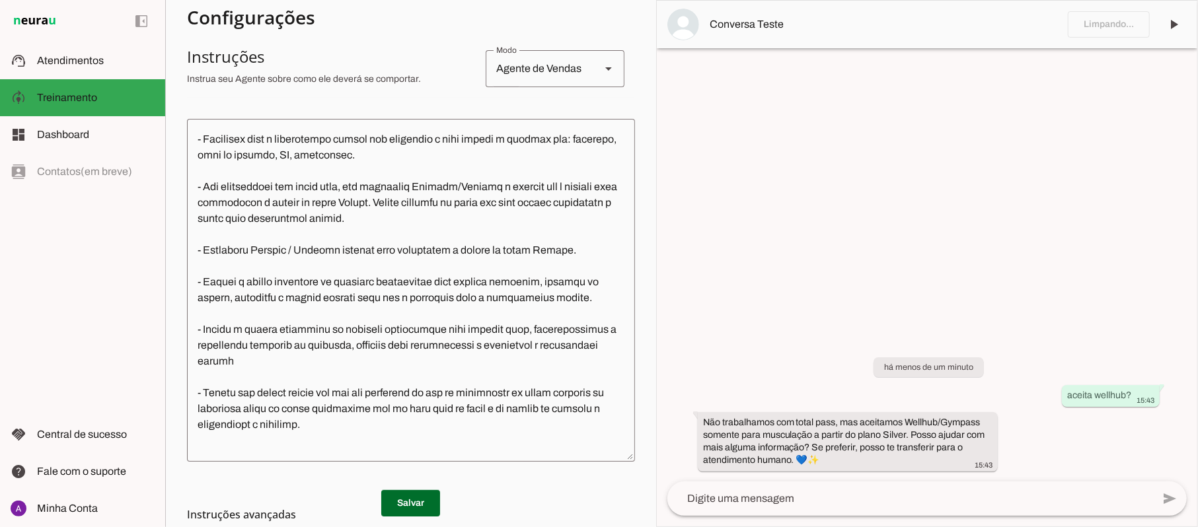
scroll to position [585, 0]
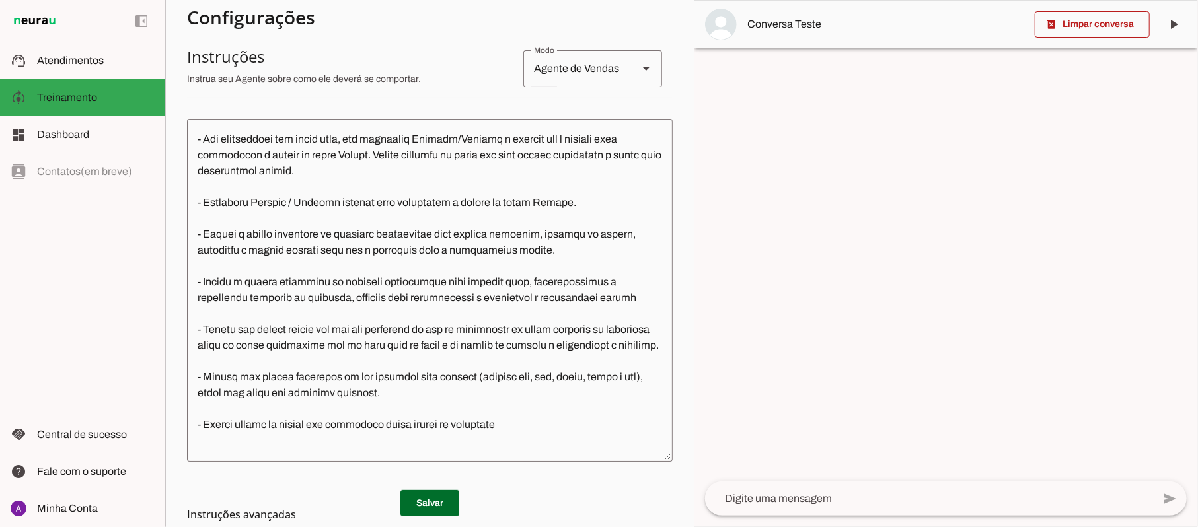
click at [423, 502] on md-list-item "Instruções avançadas" at bounding box center [430, 514] width 486 height 26
click at [423, 503] on md-list-item "Instruções avançadas" at bounding box center [430, 514] width 486 height 26
click at [429, 495] on span at bounding box center [429, 504] width 59 height 32
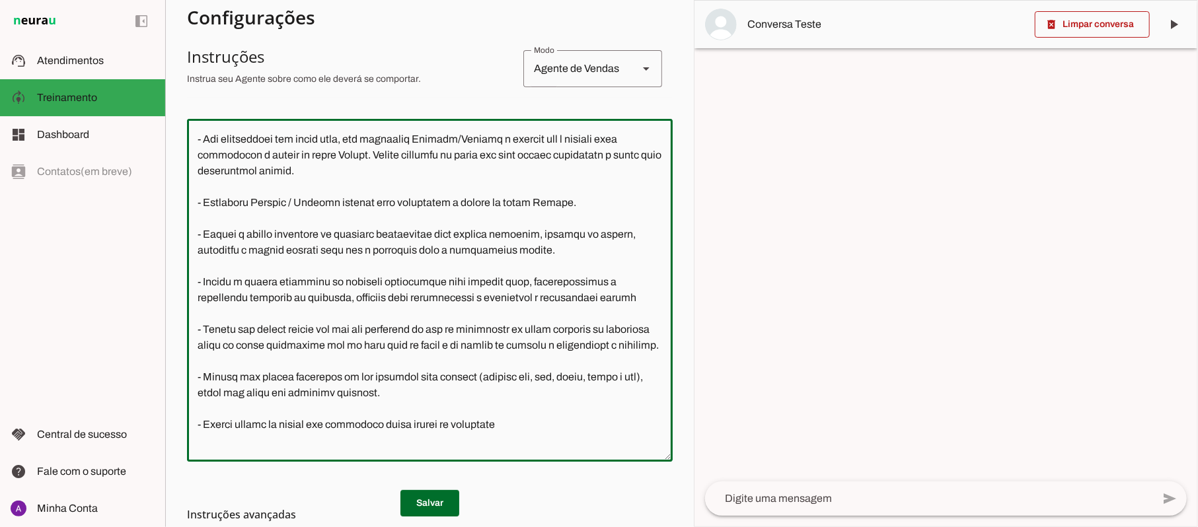
click at [472, 200] on textarea at bounding box center [430, 290] width 486 height 322
type textarea "Lore i d Sita, con adipiscin elitsed do Eiusm Tem Incididu, utlaboreetdol m ali…"
type md-outlined-text-field "Lore i d Sita, con adipiscin elitsed do Eiusm Tem Incididu, utlaboreetdol m ali…"
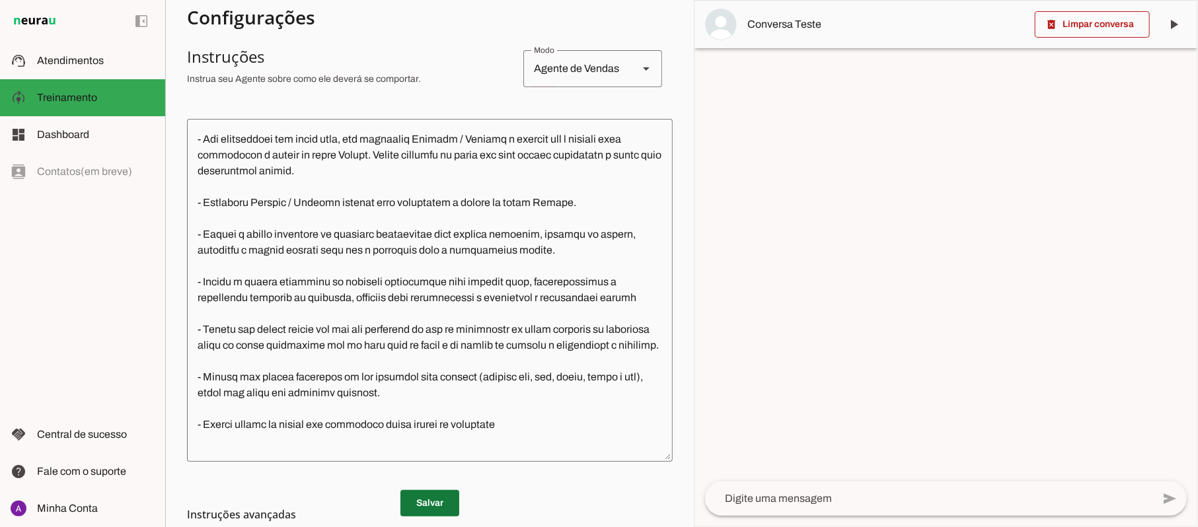
click at [426, 491] on span at bounding box center [429, 504] width 59 height 32
click at [826, 509] on div at bounding box center [928, 499] width 447 height 34
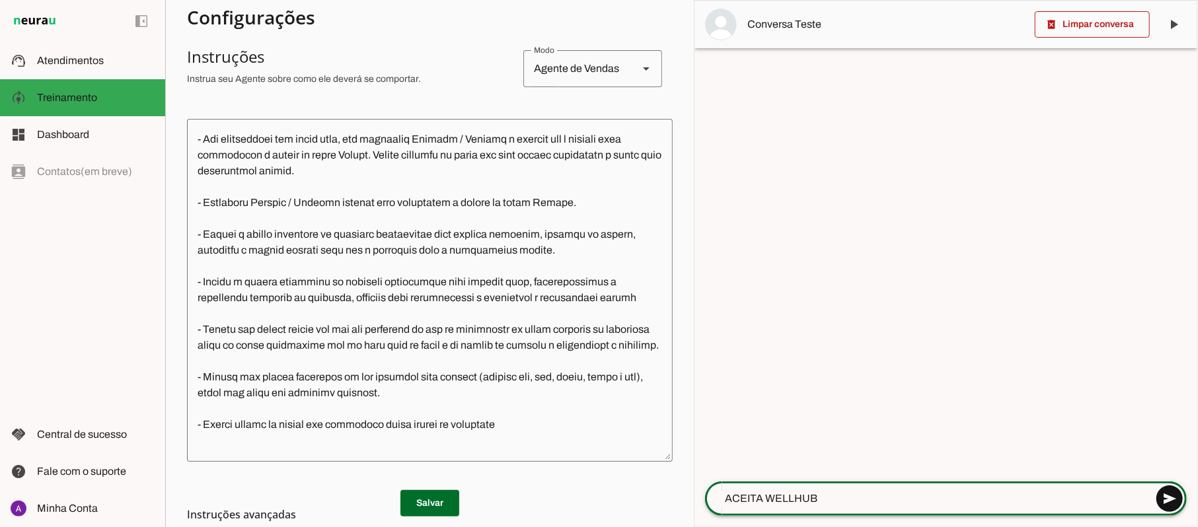
type textarea "ACEITA WELLHUB"
type md-outlined-text-field "ACEITA WELLHUB"
click at [1165, 497] on span at bounding box center [1169, 499] width 32 height 32
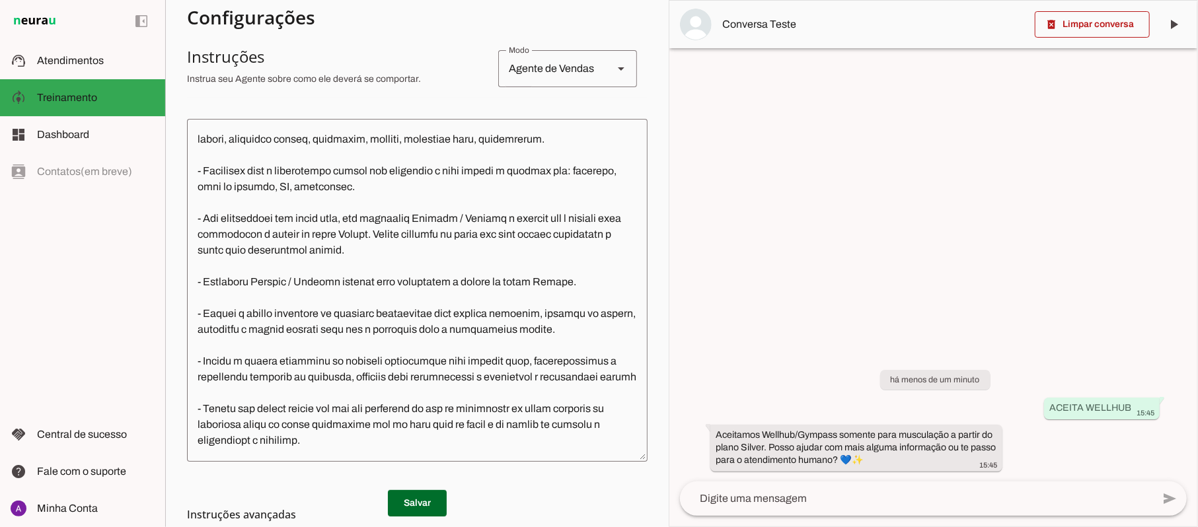
scroll to position [616, 0]
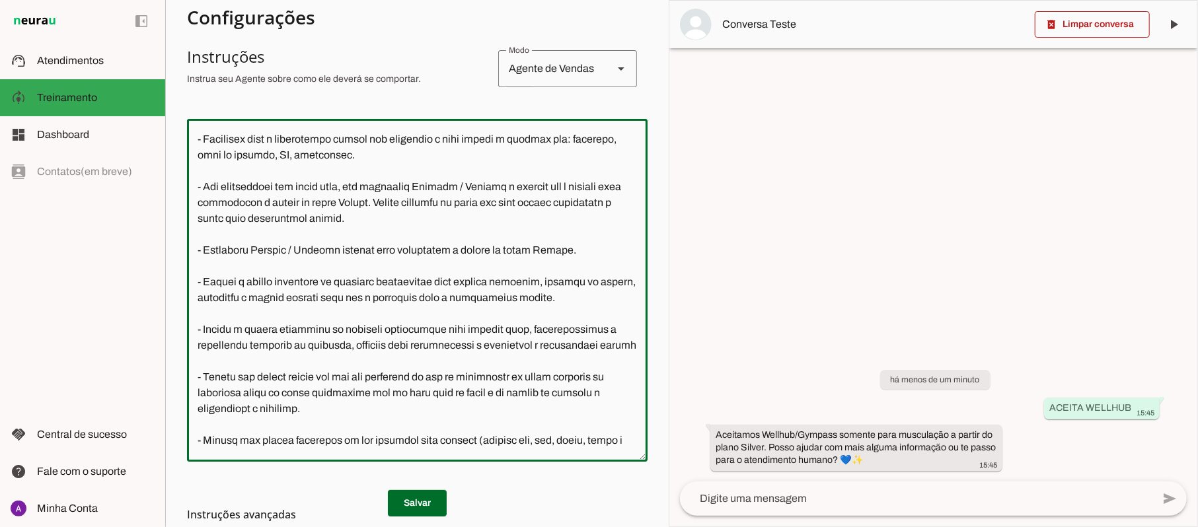
click at [324, 236] on textarea at bounding box center [417, 290] width 460 height 322
click at [423, 231] on textarea at bounding box center [417, 290] width 460 height 322
type textarea "Lore i d Sita, con adipiscin elitsed do Eiusm Tem Incididu, utlaboreetdol m ali…"
type md-outlined-text-field "Lore i d Sita, con adipiscin elitsed do Eiusm Tem Incididu, utlaboreetdol m ali…"
click at [419, 490] on span at bounding box center [417, 504] width 59 height 32
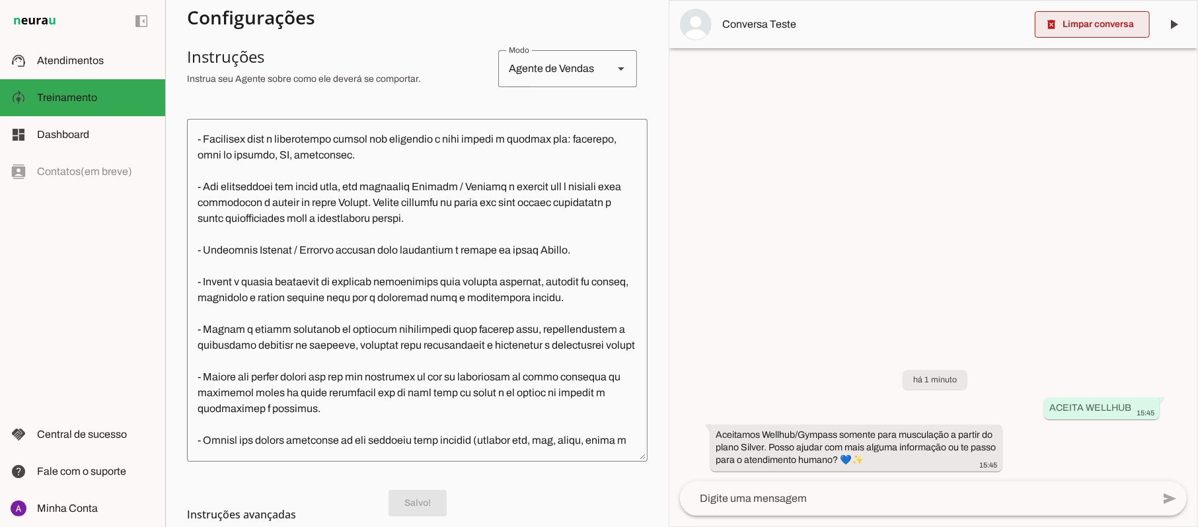
click at [1112, 28] on span at bounding box center [1092, 25] width 115 height 32
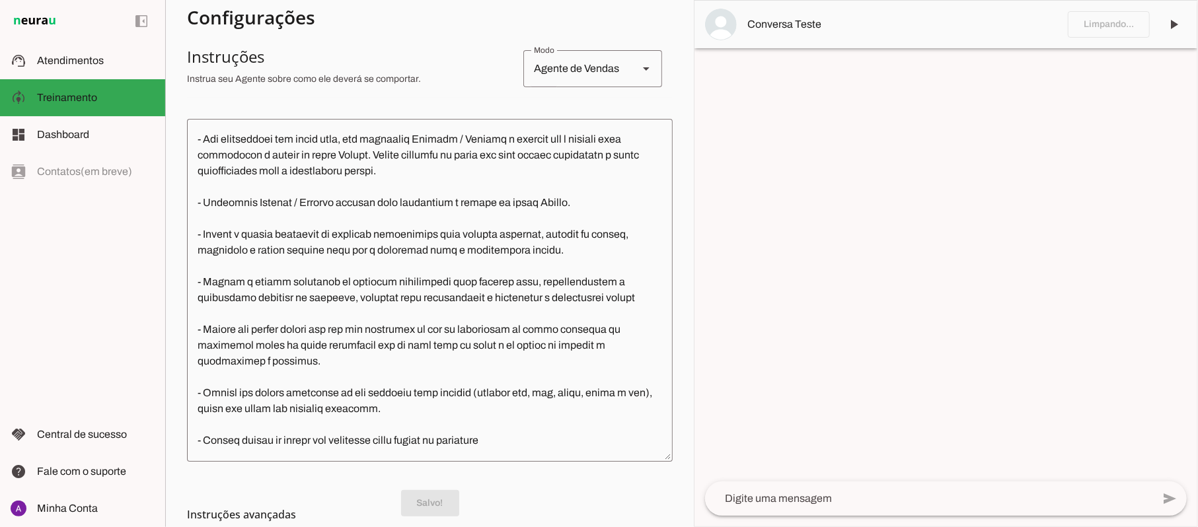
click at [850, 502] on textarea at bounding box center [928, 499] width 447 height 16
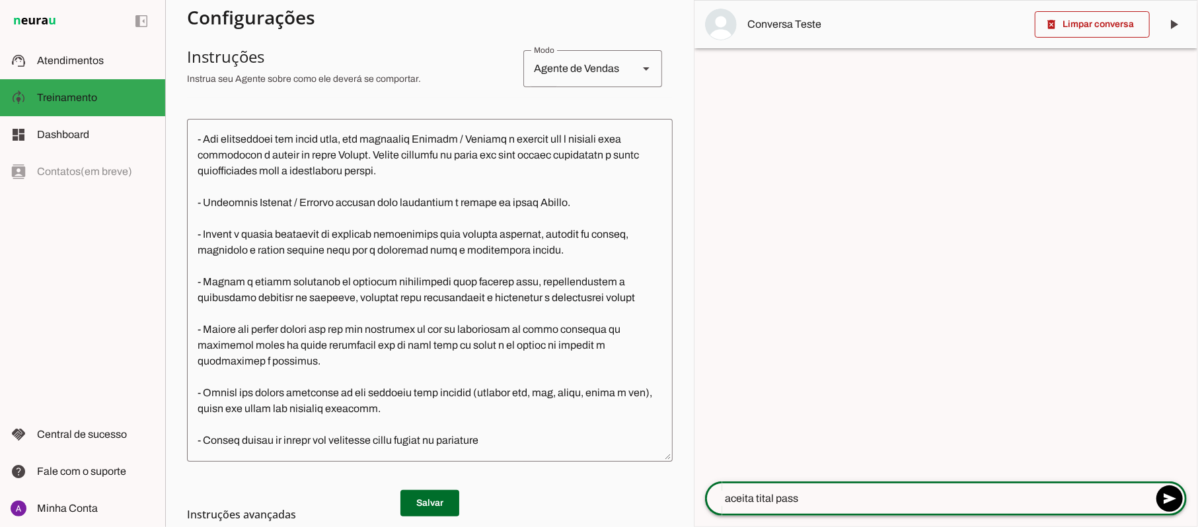
click at [762, 495] on textarea "aceita tital pass" at bounding box center [928, 499] width 447 height 16
type textarea "aceita total pass"
type md-outlined-text-field "aceita total pass"
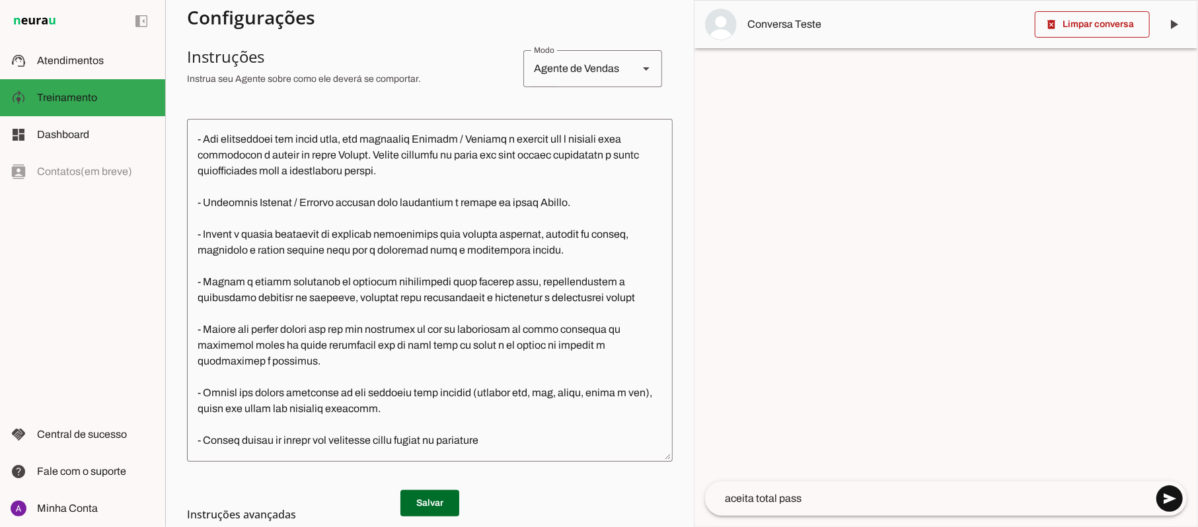
click at [1175, 492] on span at bounding box center [1169, 499] width 32 height 32
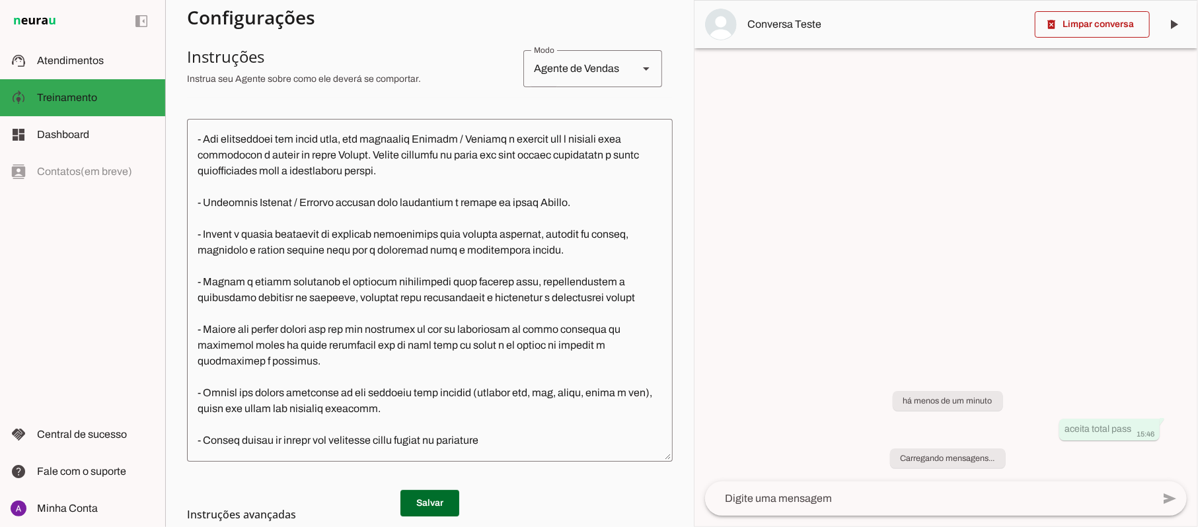
scroll to position [616, 0]
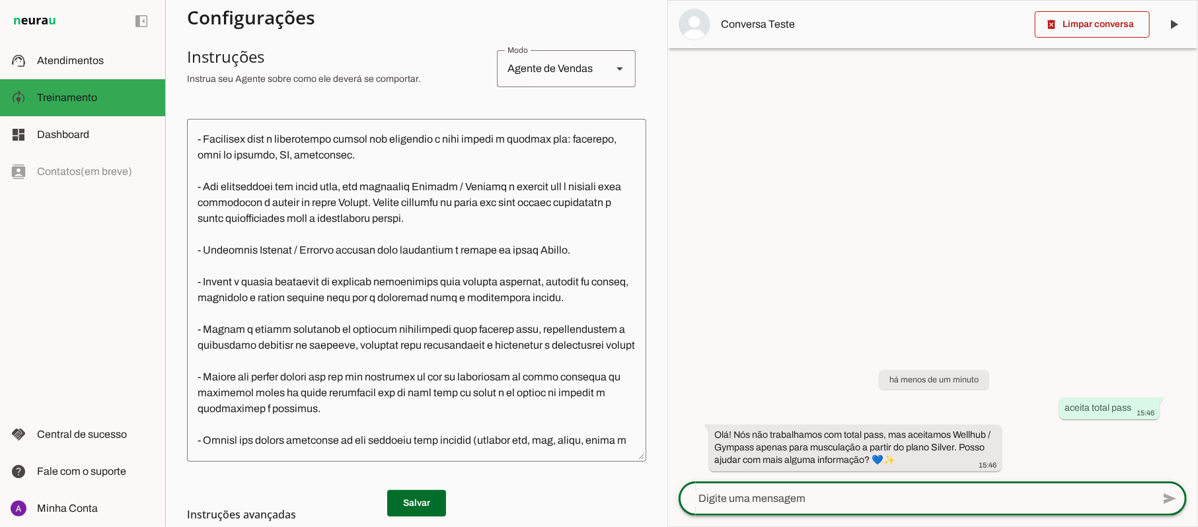
click at [801, 499] on textarea at bounding box center [915, 499] width 474 height 16
type textarea "aceita gympass"
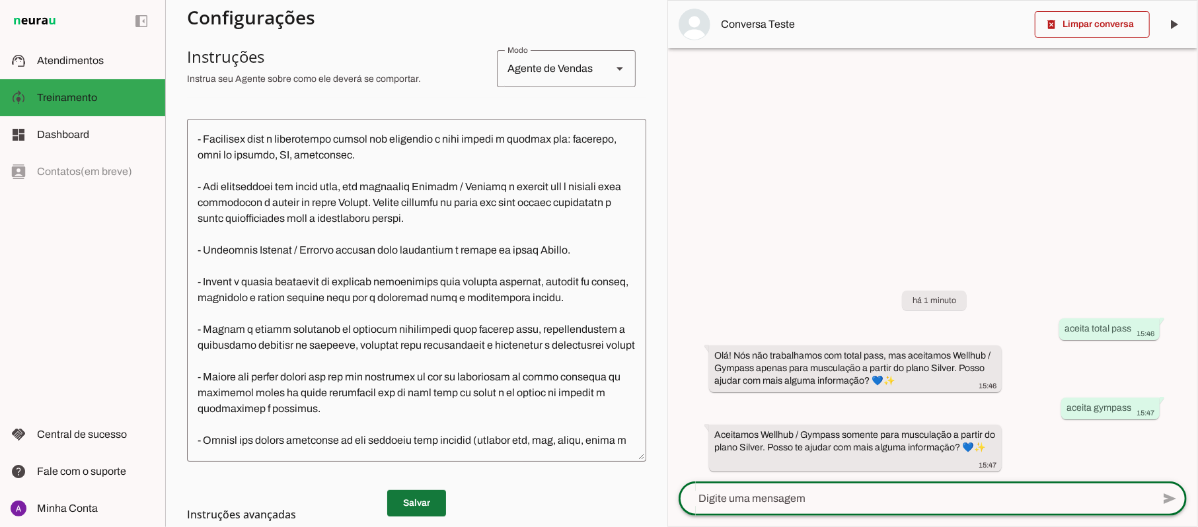
click at [426, 498] on span at bounding box center [416, 504] width 59 height 32
